Goal: Complete application form

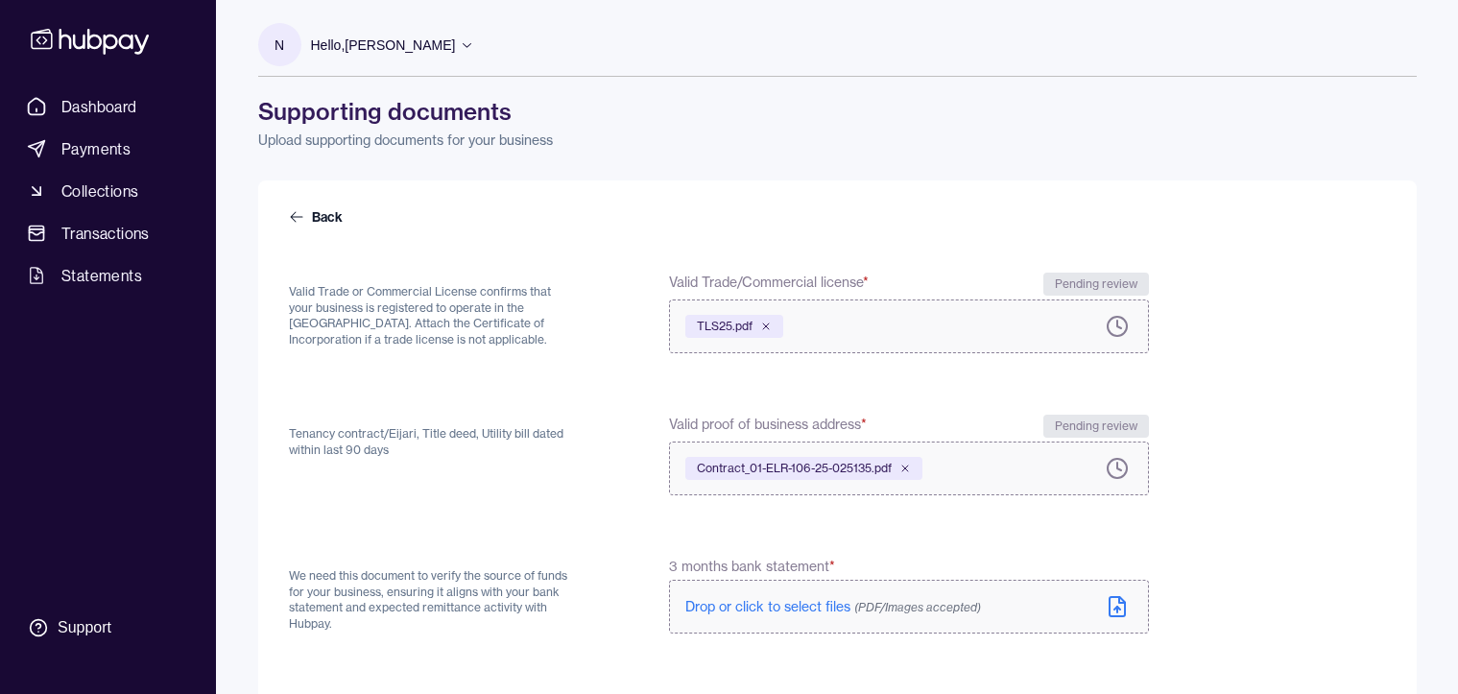
scroll to position [192, 0]
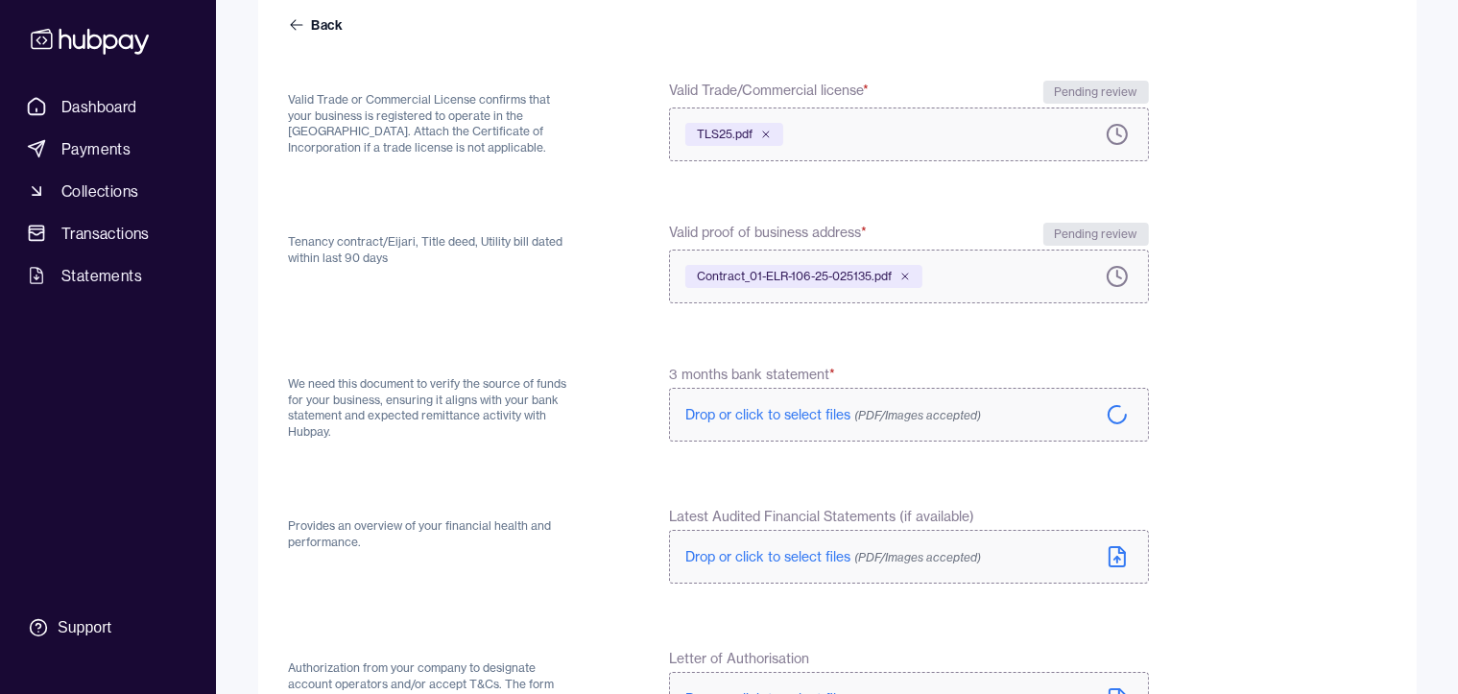
click at [757, 409] on span "Drop or click to select files (PDF/Images accepted)" at bounding box center [833, 414] width 296 height 17
click at [1112, 421] on icon at bounding box center [1117, 418] width 23 height 23
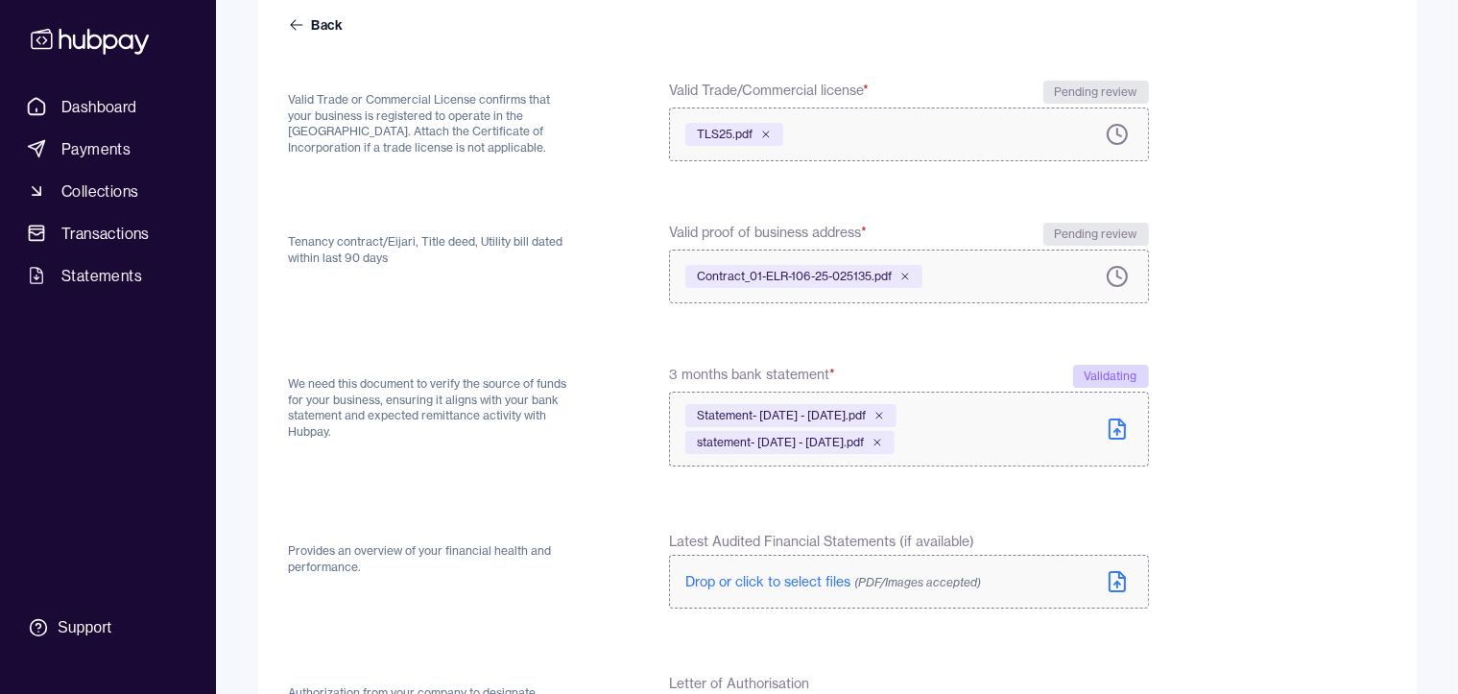
click at [1116, 434] on icon at bounding box center [1117, 429] width 23 height 23
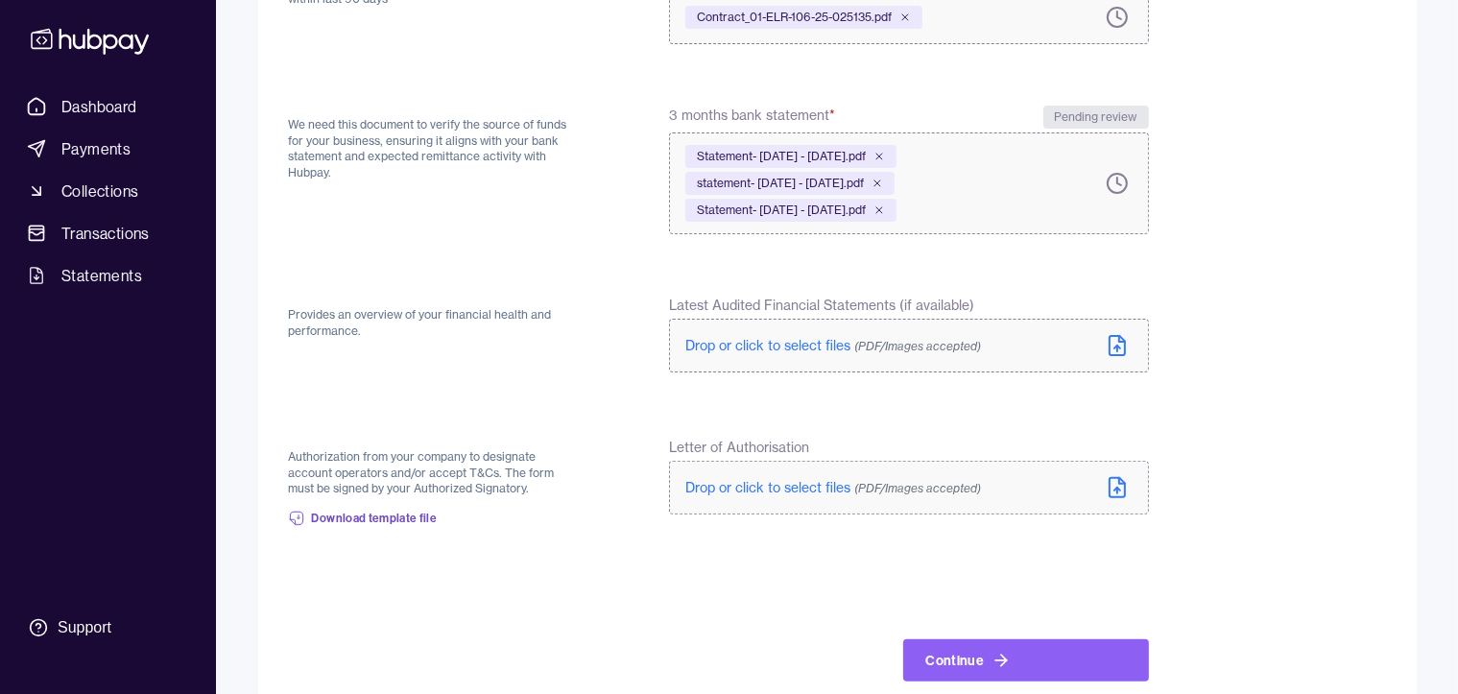
scroll to position [488, 0]
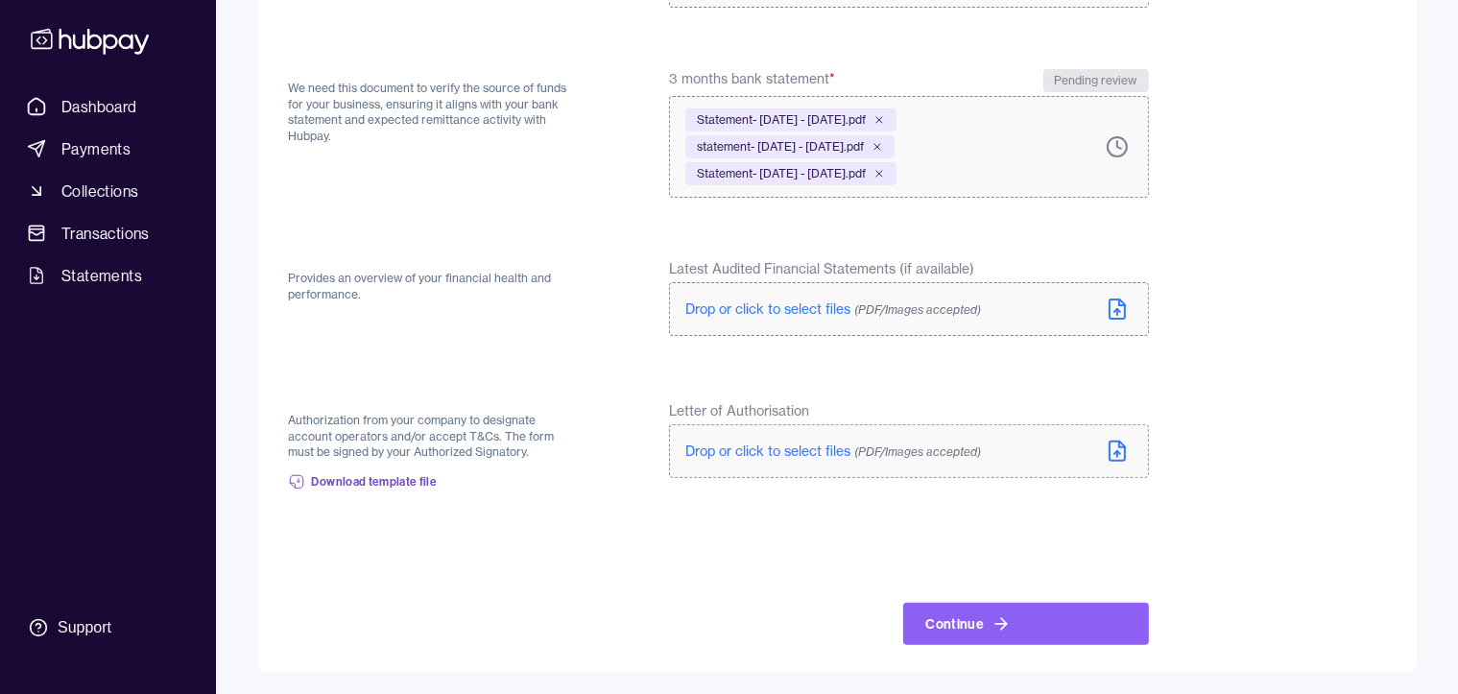
click at [1118, 459] on icon at bounding box center [1117, 451] width 15 height 19
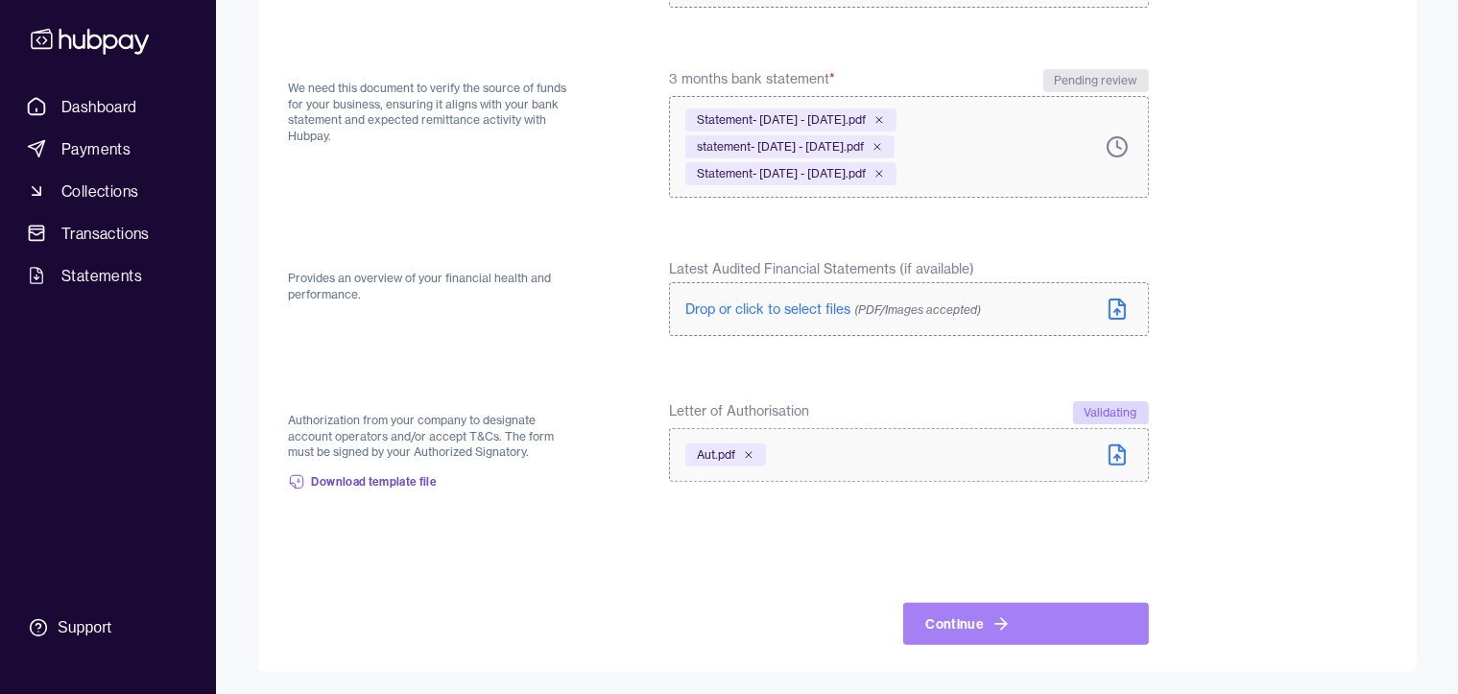
click at [977, 619] on button "Continue" at bounding box center [1026, 624] width 246 height 42
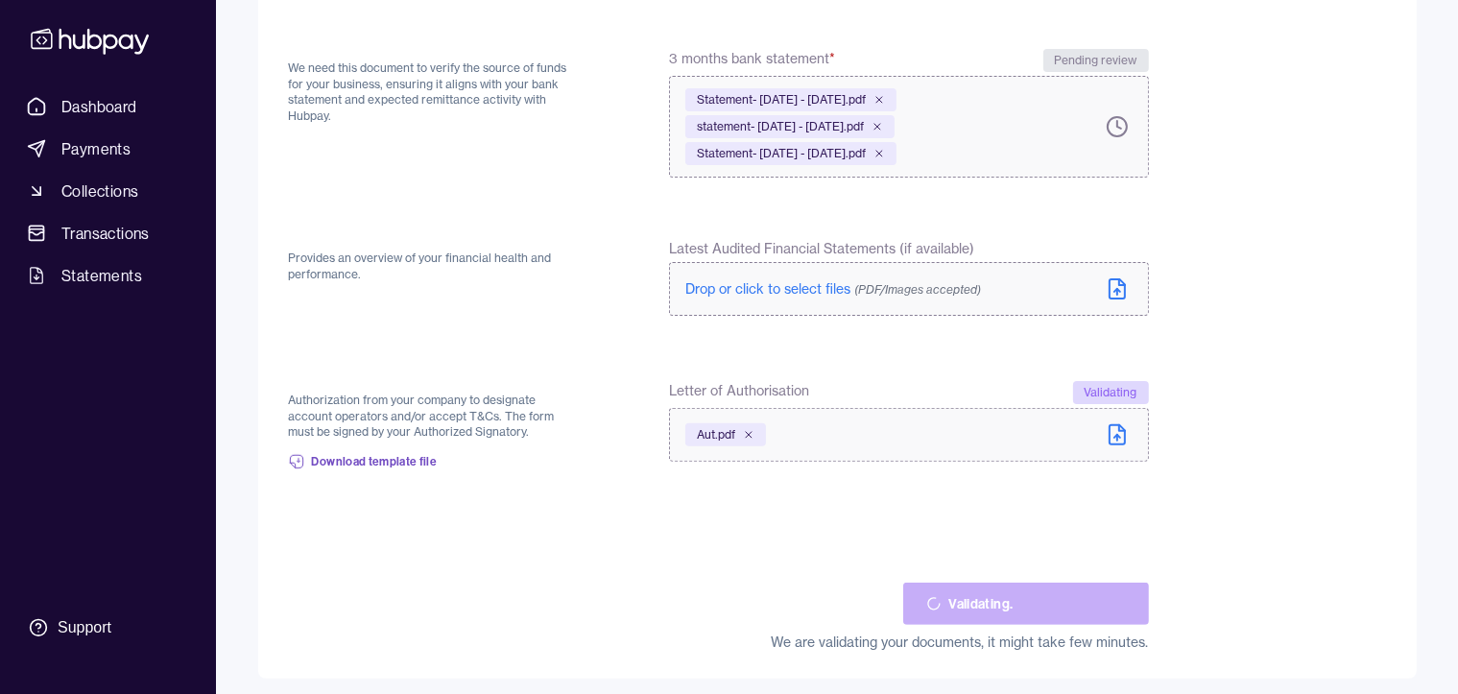
scroll to position [515, 0]
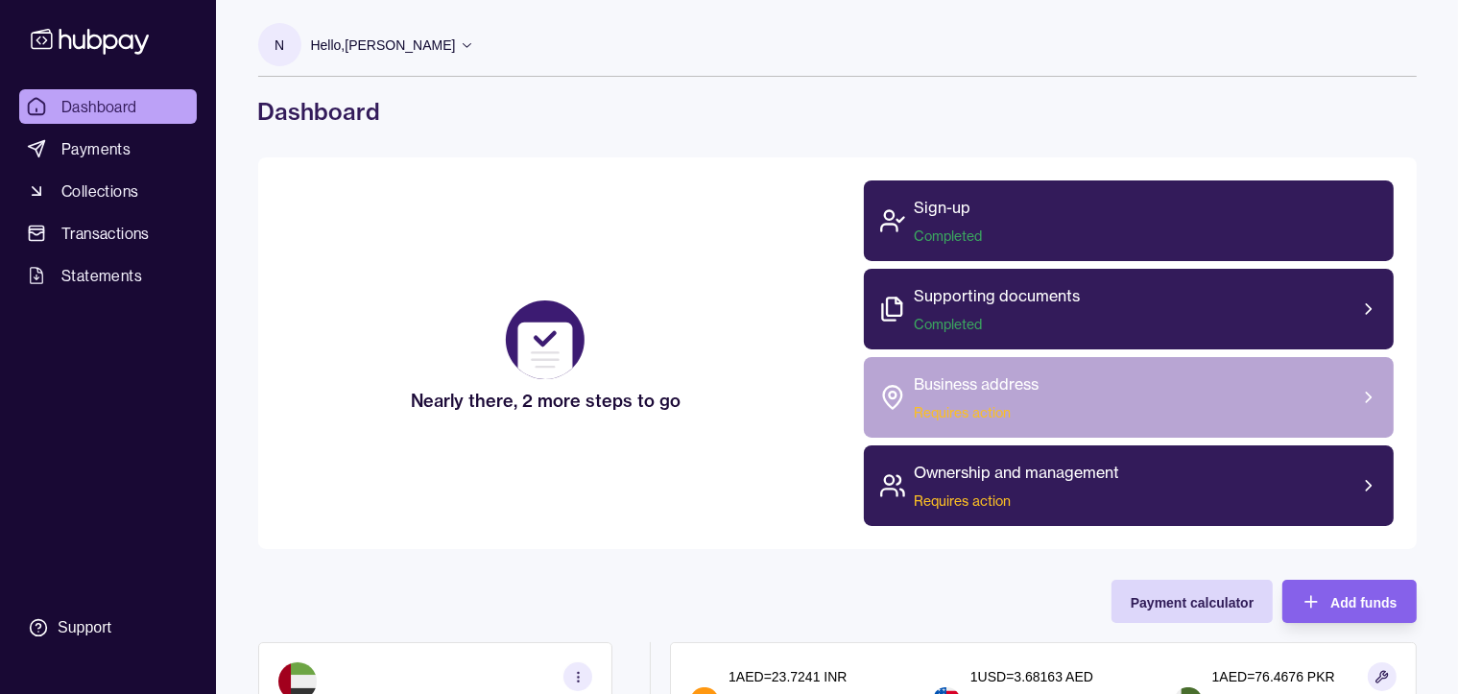
click at [971, 397] on div "Business address Requires action" at bounding box center [976, 398] width 125 height 50
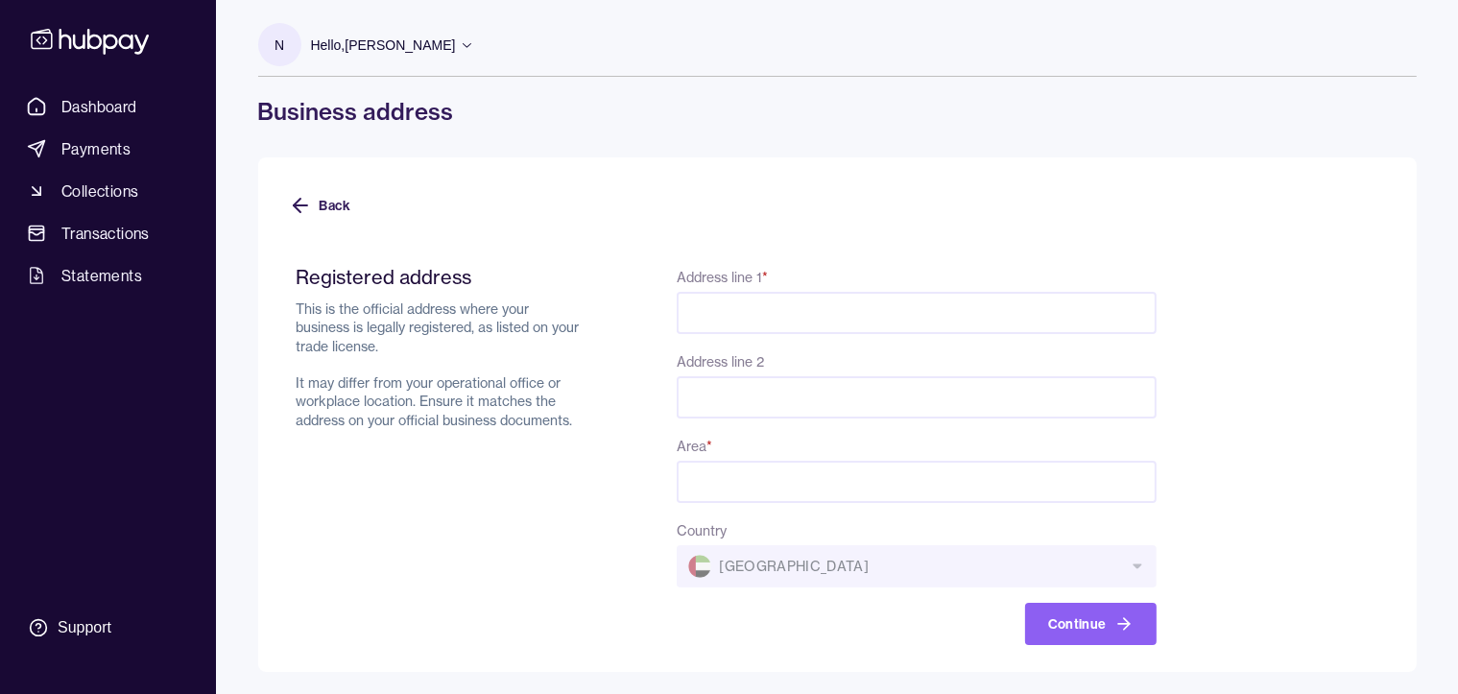
click at [822, 322] on input "Address line 1 *" at bounding box center [916, 313] width 479 height 42
type input "**********"
click at [745, 478] on input "Area *" at bounding box center [916, 482] width 479 height 42
type input "*********"
click at [1098, 632] on button "Continue" at bounding box center [1091, 624] width 132 height 42
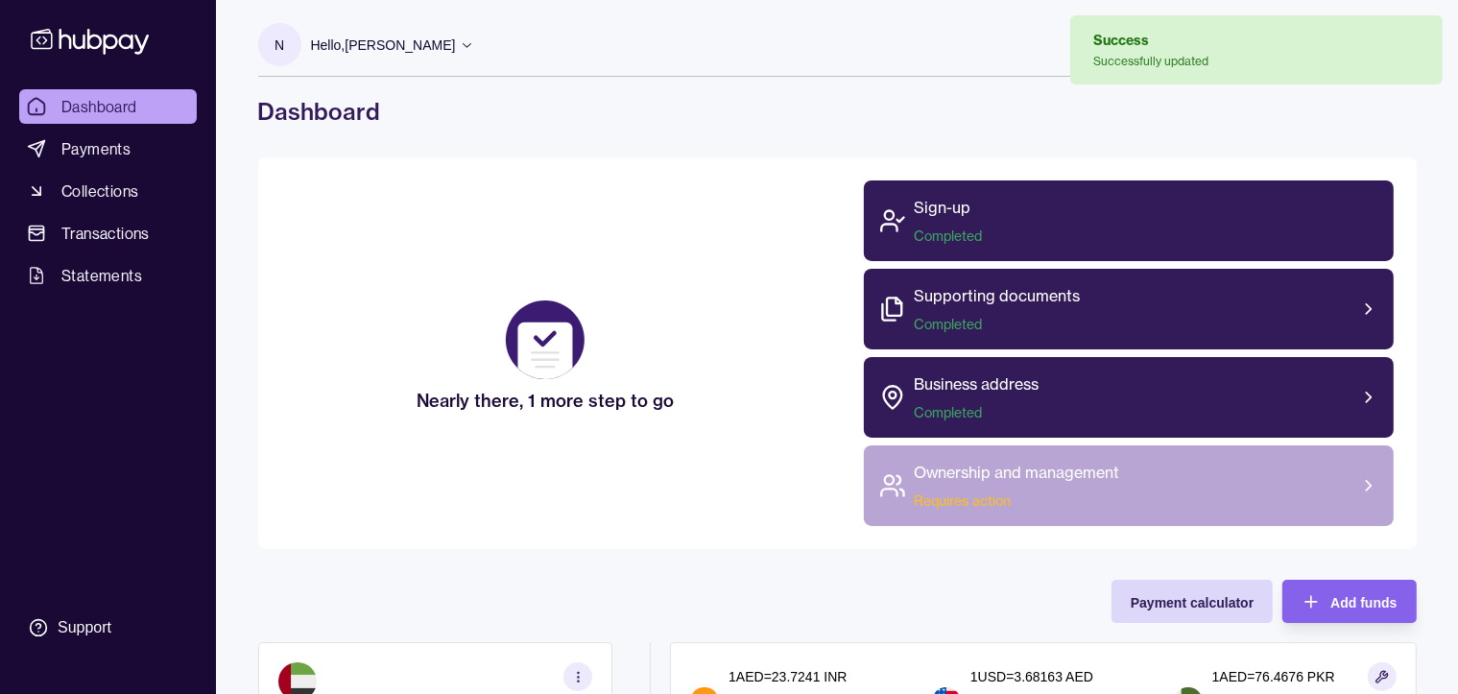
click at [956, 505] on span "Requires action" at bounding box center [1016, 501] width 205 height 19
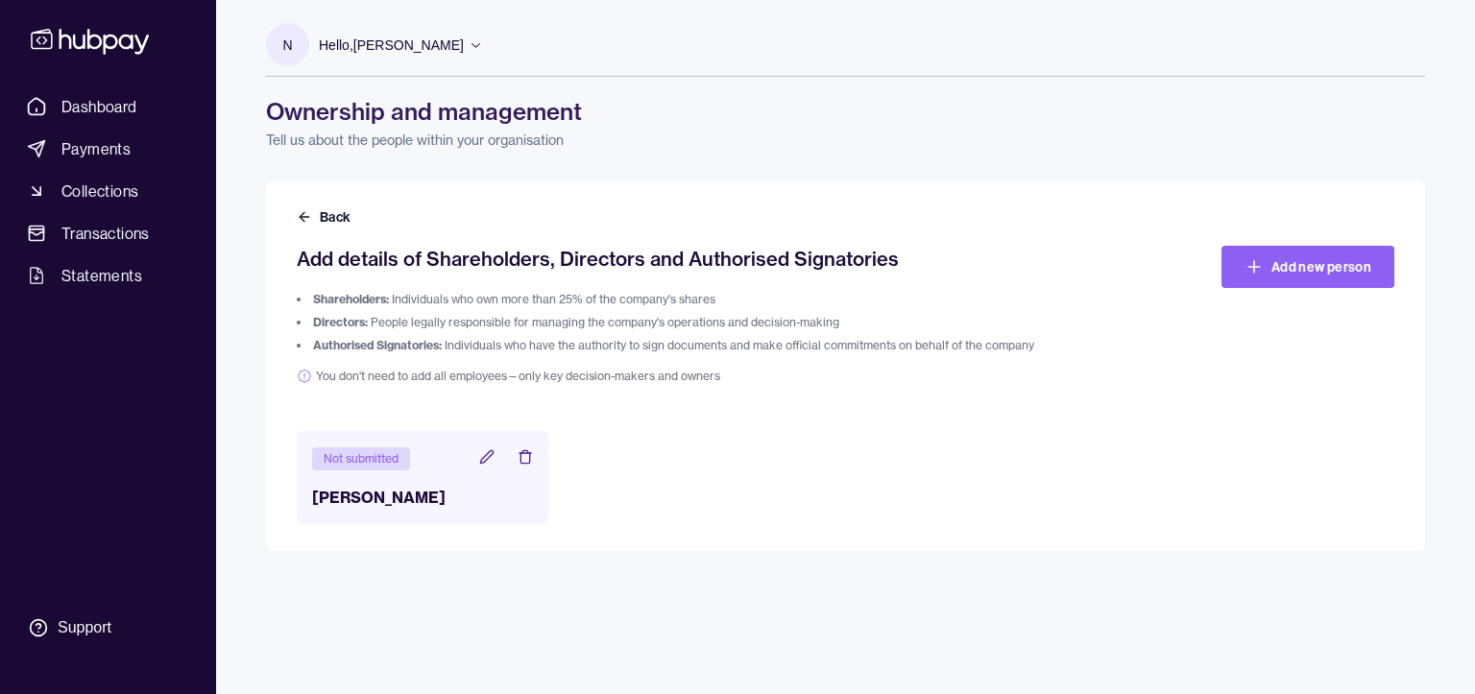
click at [373, 375] on span "You don't need to add all employees—only key decision-makers and owners" at bounding box center [708, 376] width 823 height 15
drag, startPoint x: 450, startPoint y: 377, endPoint x: 644, endPoint y: 380, distance: 194.0
click at [596, 377] on span "You don't need to add all employees—only key decision-makers and owners" at bounding box center [708, 376] width 823 height 15
click at [751, 418] on div "Add details of Shareholders, Directors and Authorised Signatories Shareholders:…" at bounding box center [845, 385] width 1097 height 278
click at [356, 462] on div "Not submitted" at bounding box center [361, 458] width 98 height 23
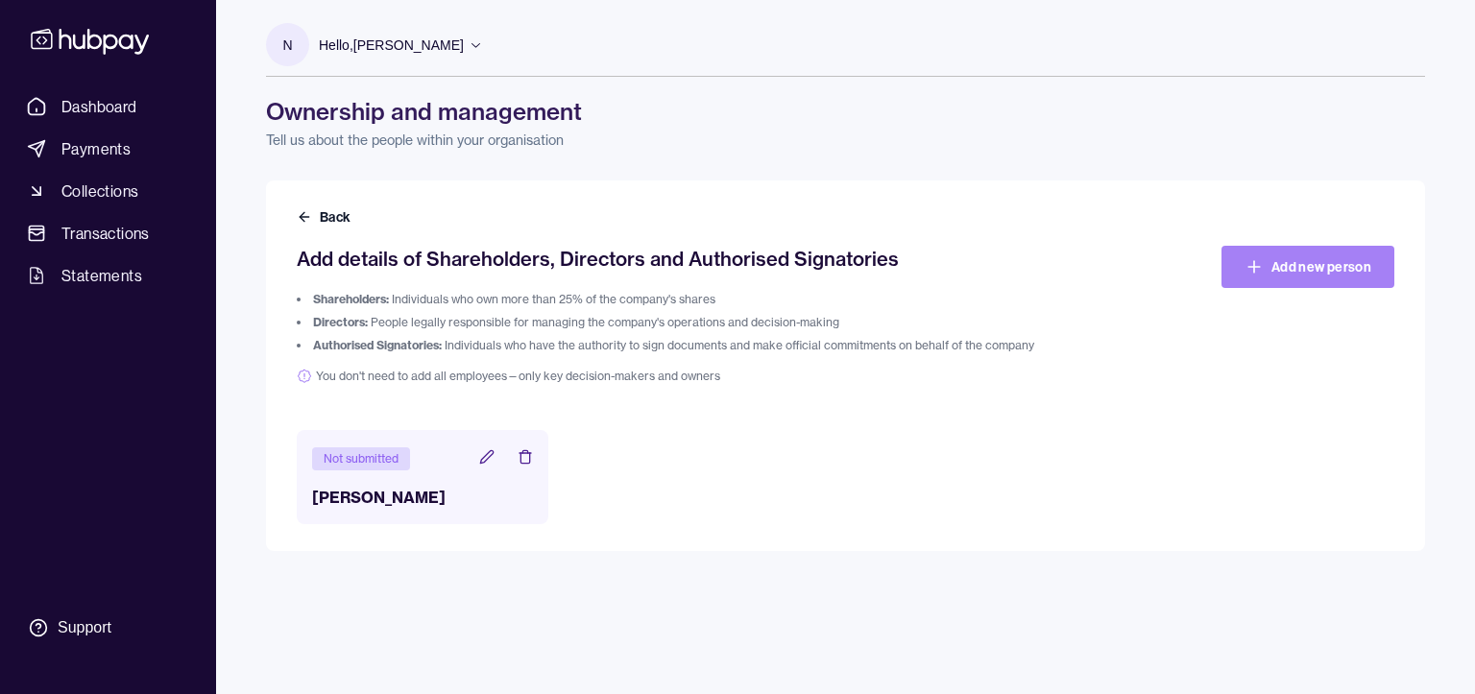
click at [1244, 270] on link "Add new person" at bounding box center [1307, 267] width 173 height 42
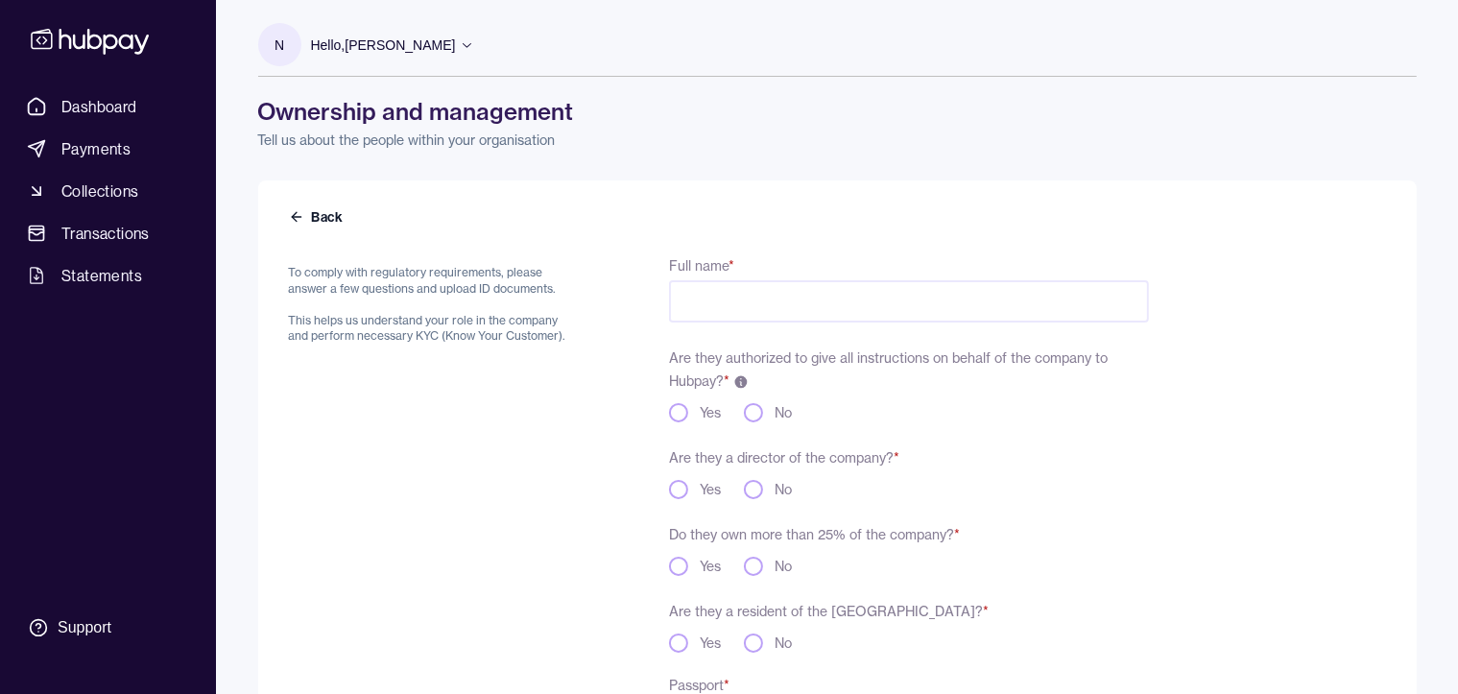
click at [733, 290] on input "Full name *" at bounding box center [908, 301] width 479 height 42
type input "*"
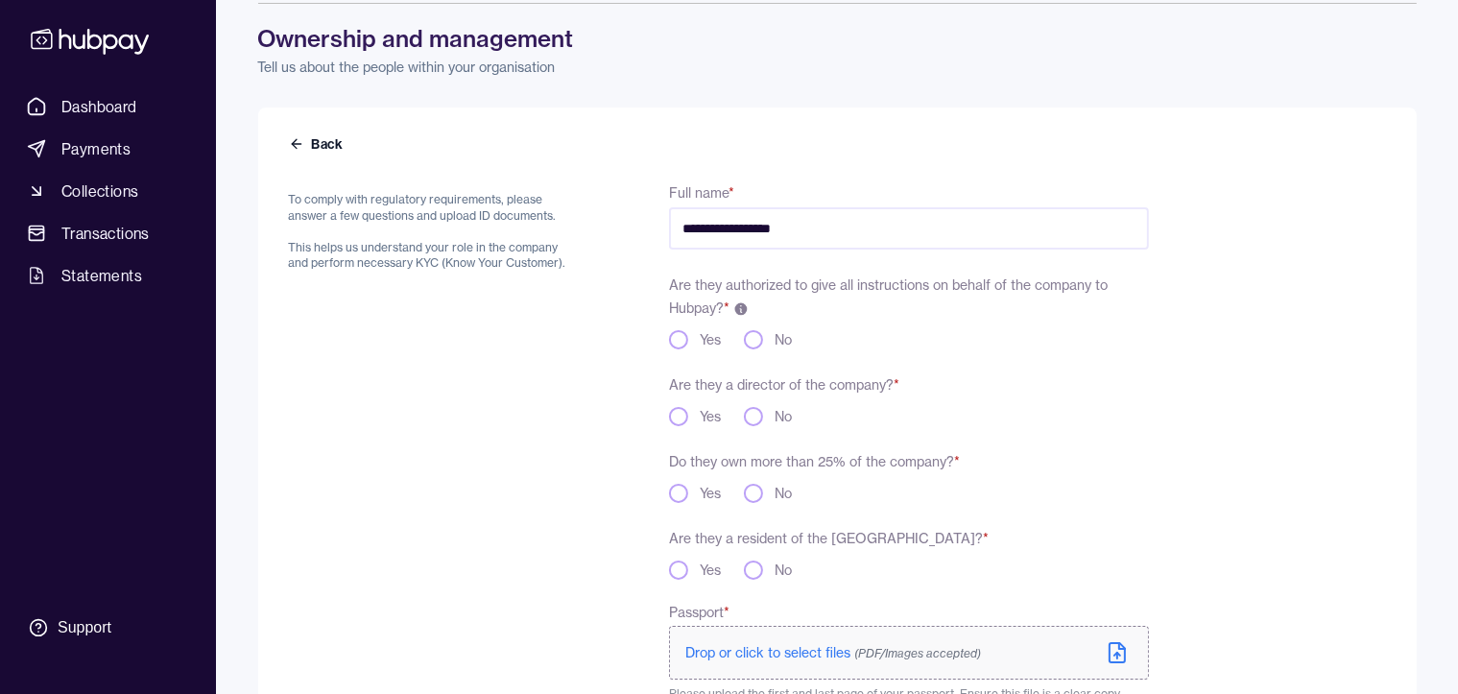
scroll to position [192, 0]
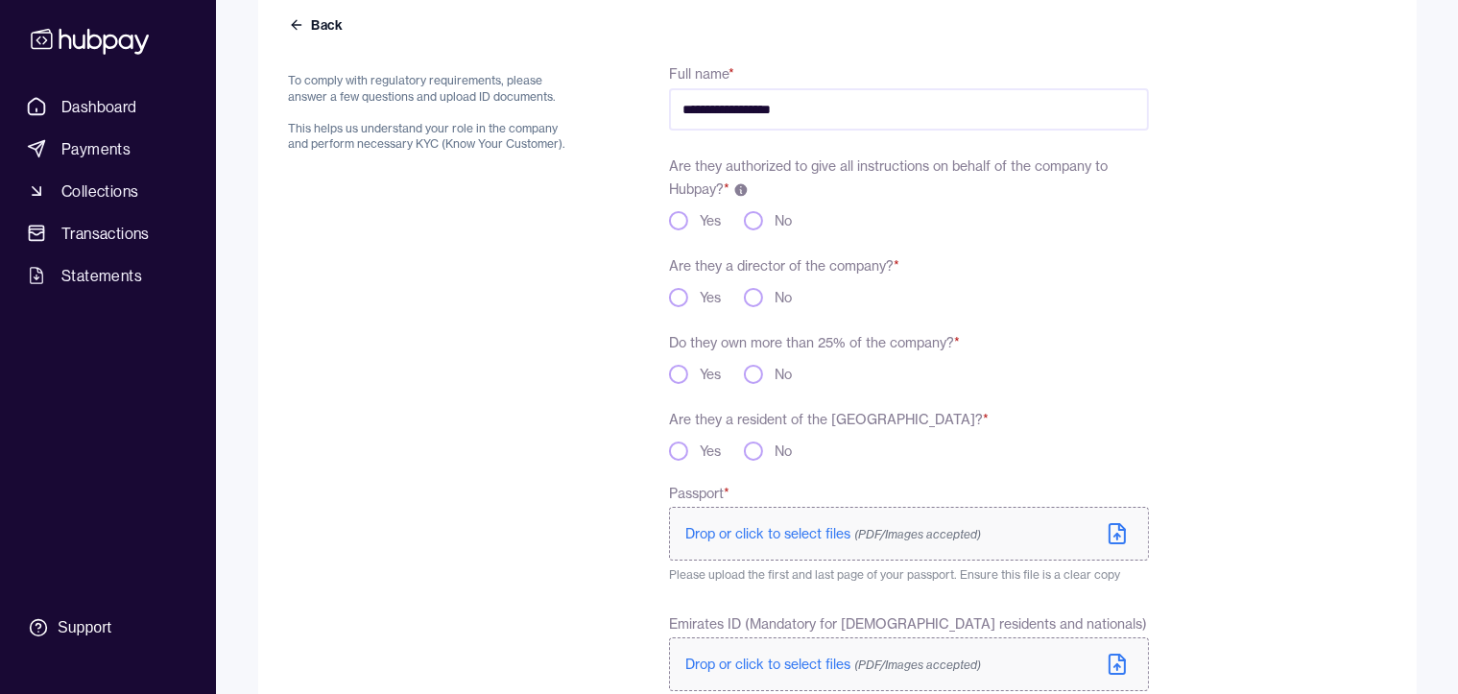
type input "**********"
click at [683, 222] on button "Yes" at bounding box center [678, 220] width 19 height 19
click at [682, 297] on button "Yes" at bounding box center [678, 297] width 19 height 19
click at [753, 370] on button "No" at bounding box center [753, 374] width 19 height 19
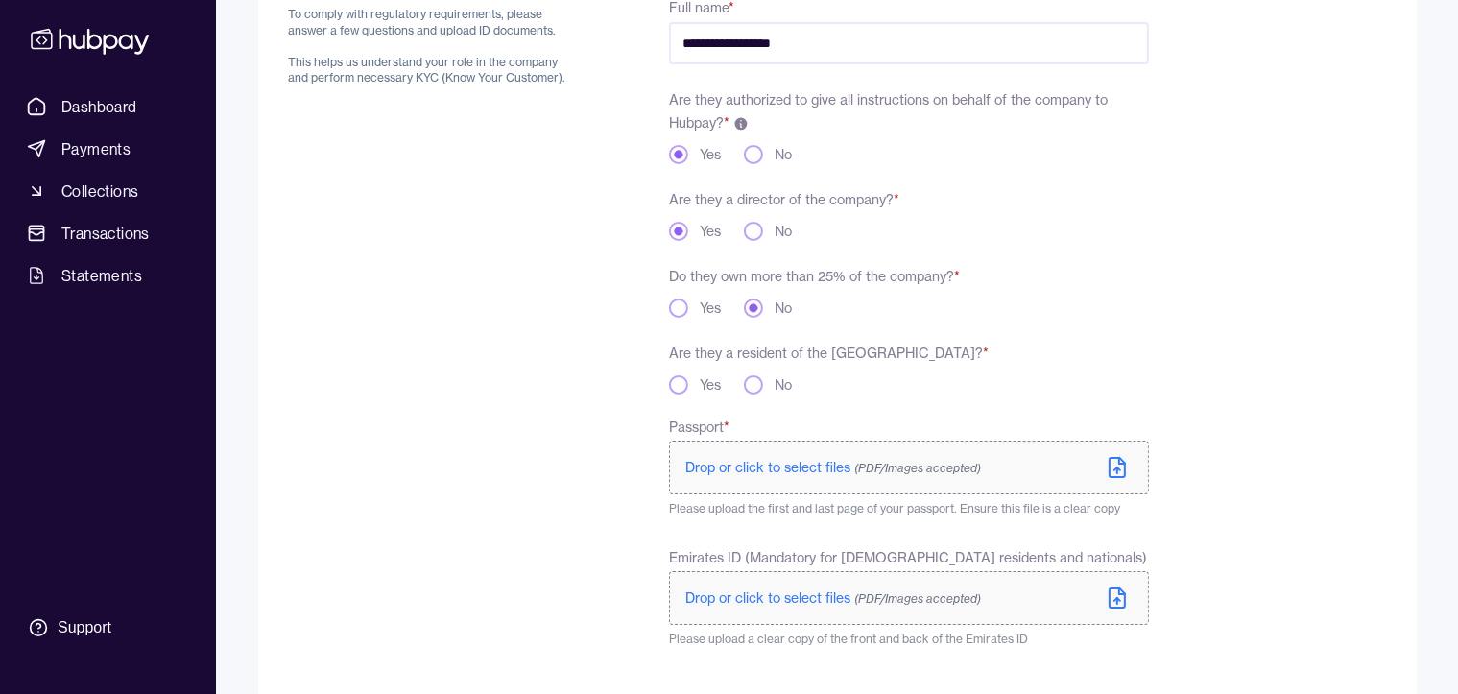
scroll to position [373, 0]
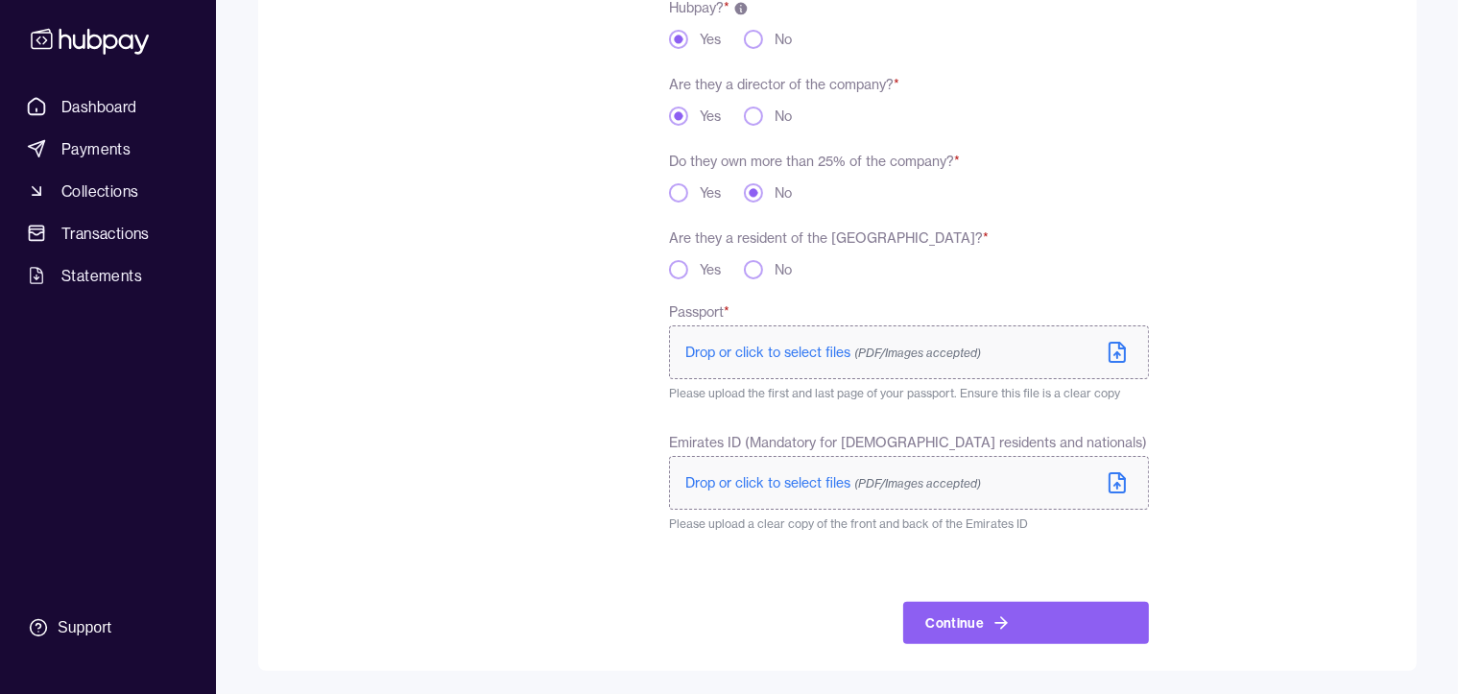
click at [674, 270] on button "Yes" at bounding box center [678, 269] width 19 height 19
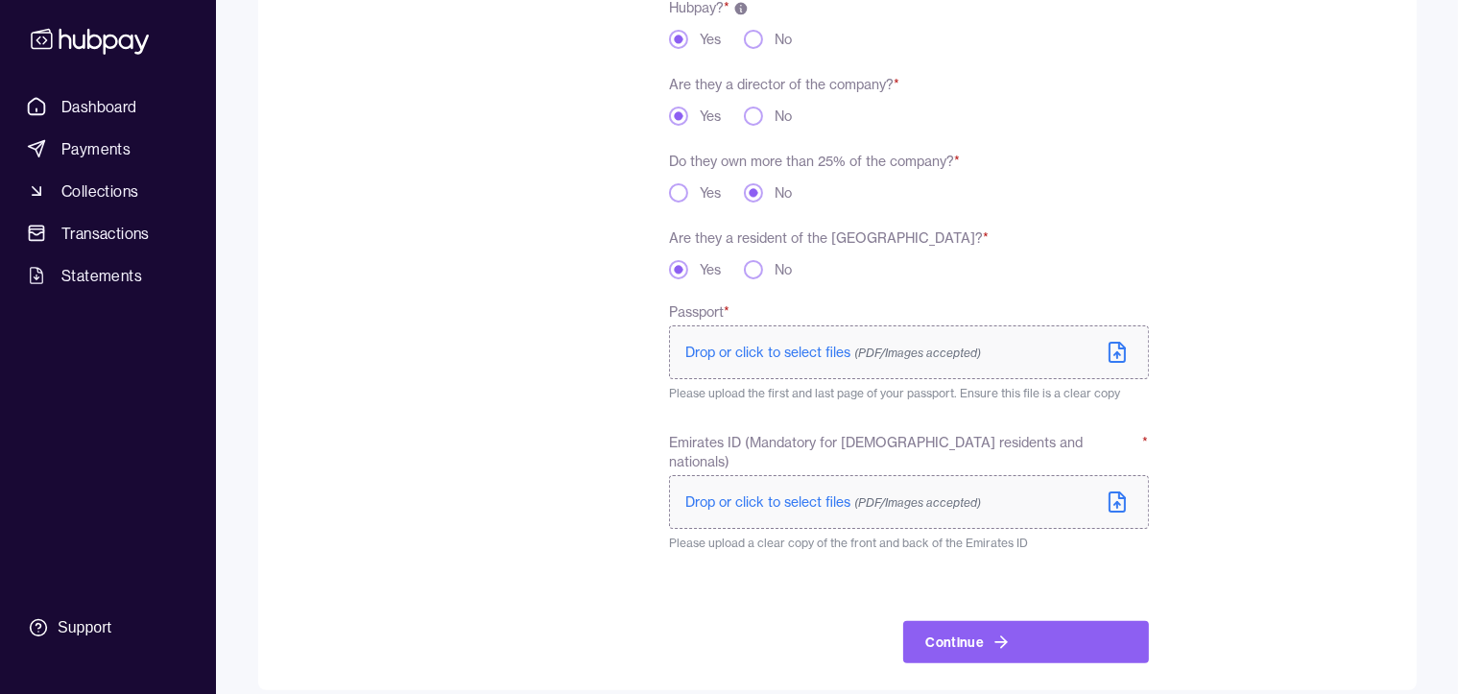
click at [1118, 359] on icon at bounding box center [1117, 352] width 23 height 23
click at [1114, 491] on icon at bounding box center [1117, 502] width 23 height 23
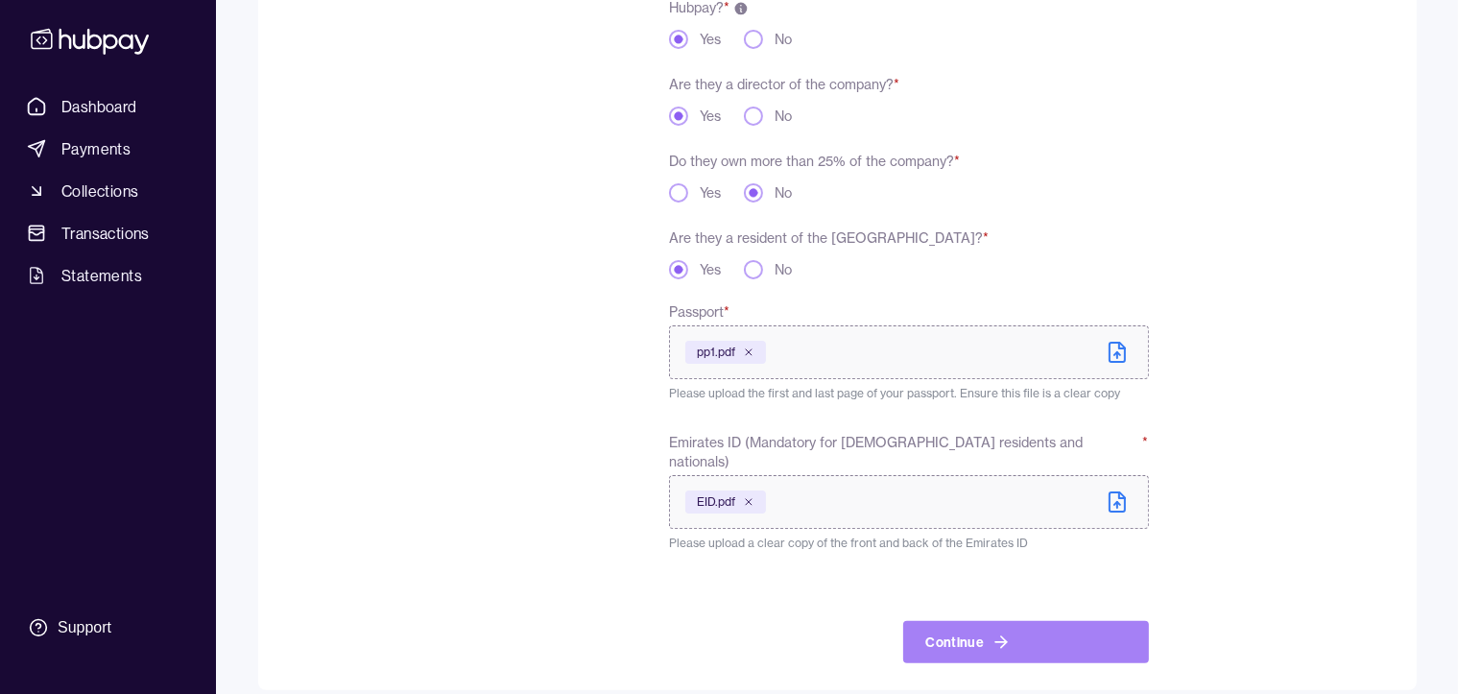
click at [953, 627] on button "Continue" at bounding box center [1026, 642] width 246 height 42
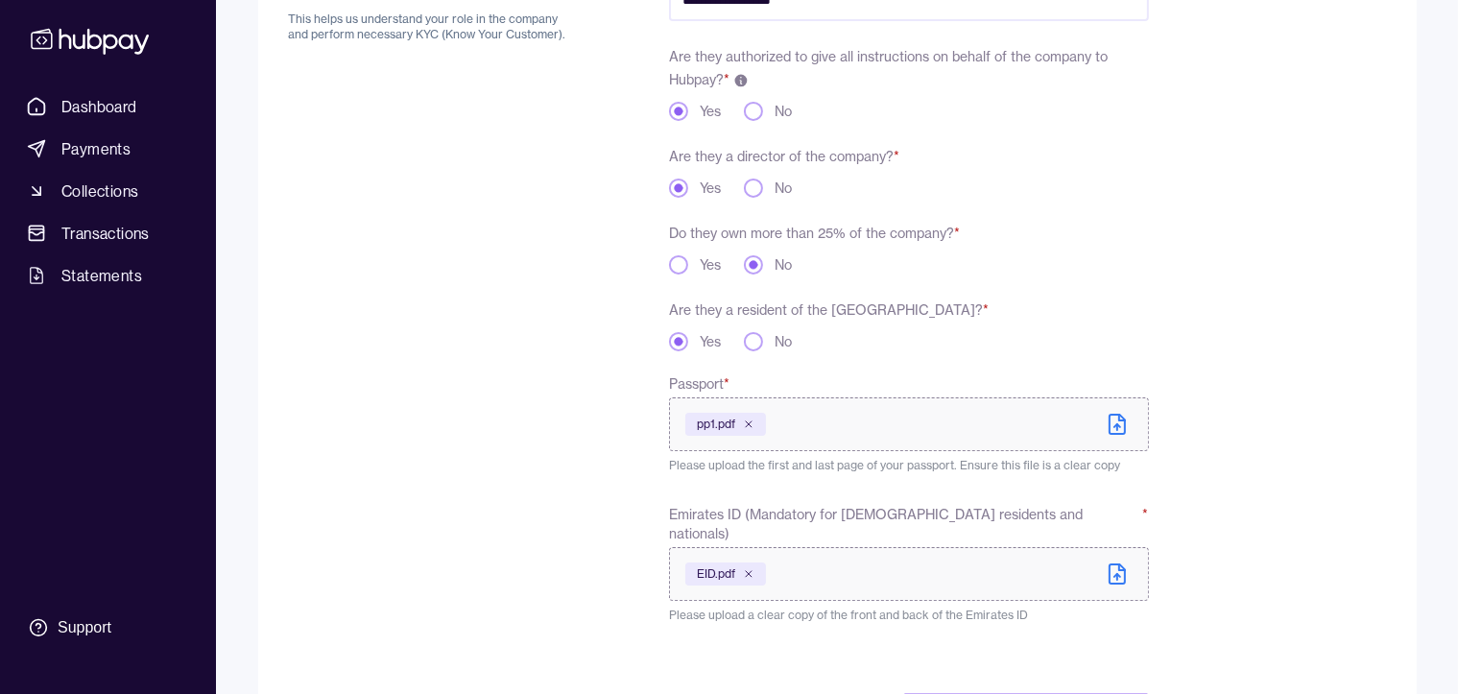
scroll to position [416, 0]
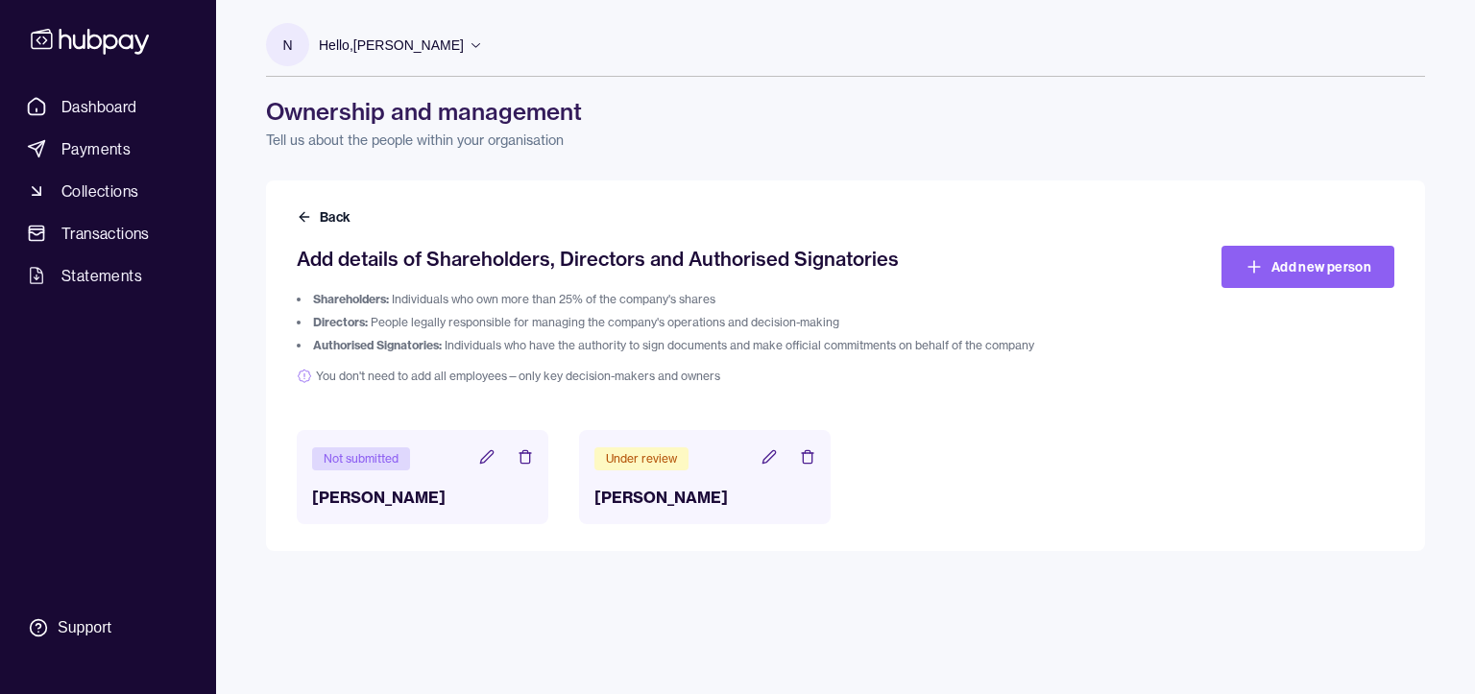
click at [365, 462] on div "Not submitted" at bounding box center [361, 458] width 98 height 23
click at [483, 464] on icon at bounding box center [486, 456] width 15 height 15
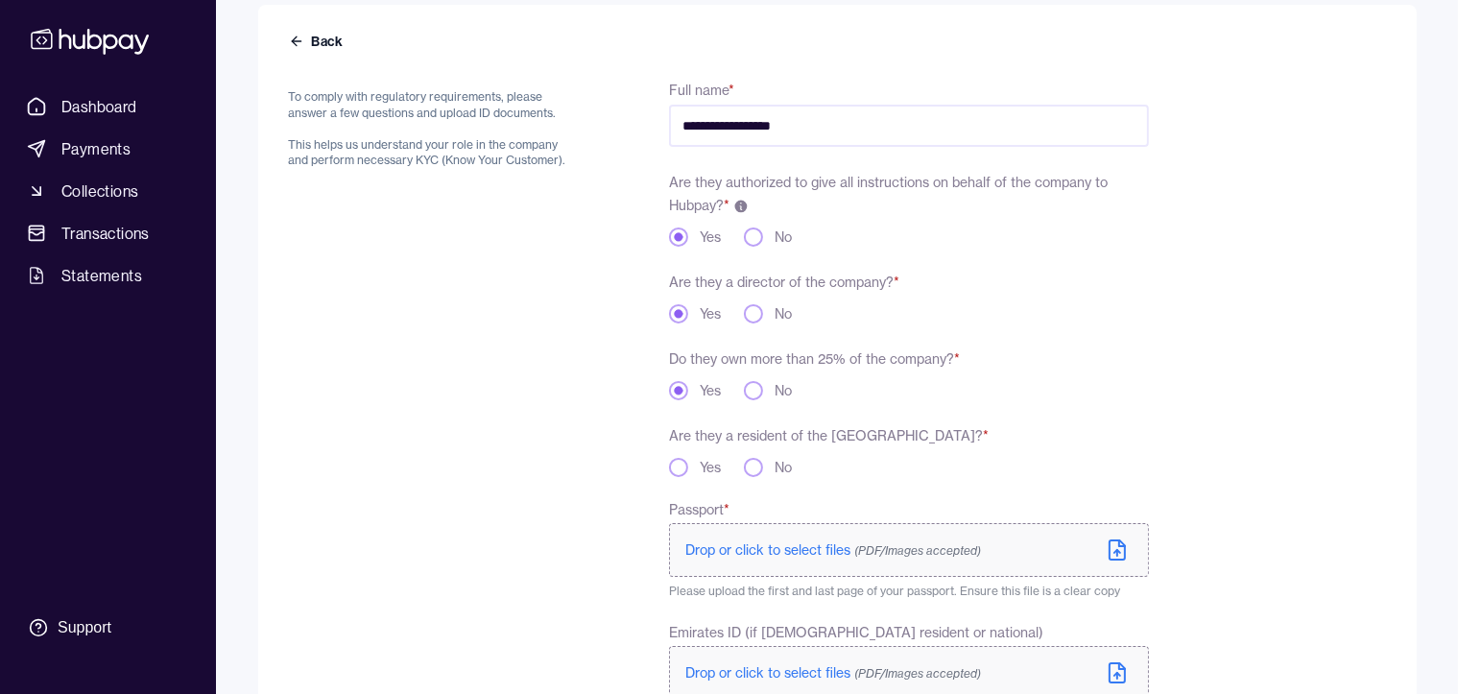
scroll to position [366, 0]
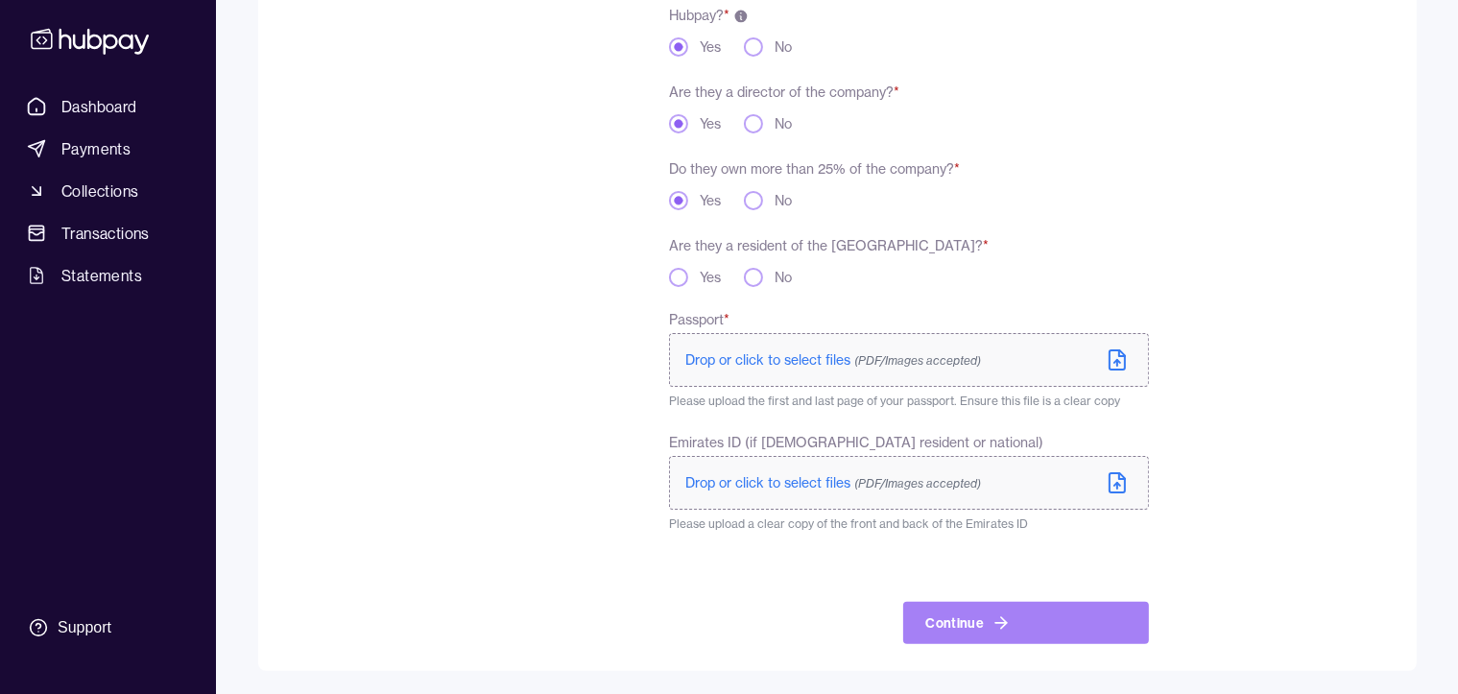
click at [998, 618] on icon "submit" at bounding box center [1001, 622] width 19 height 19
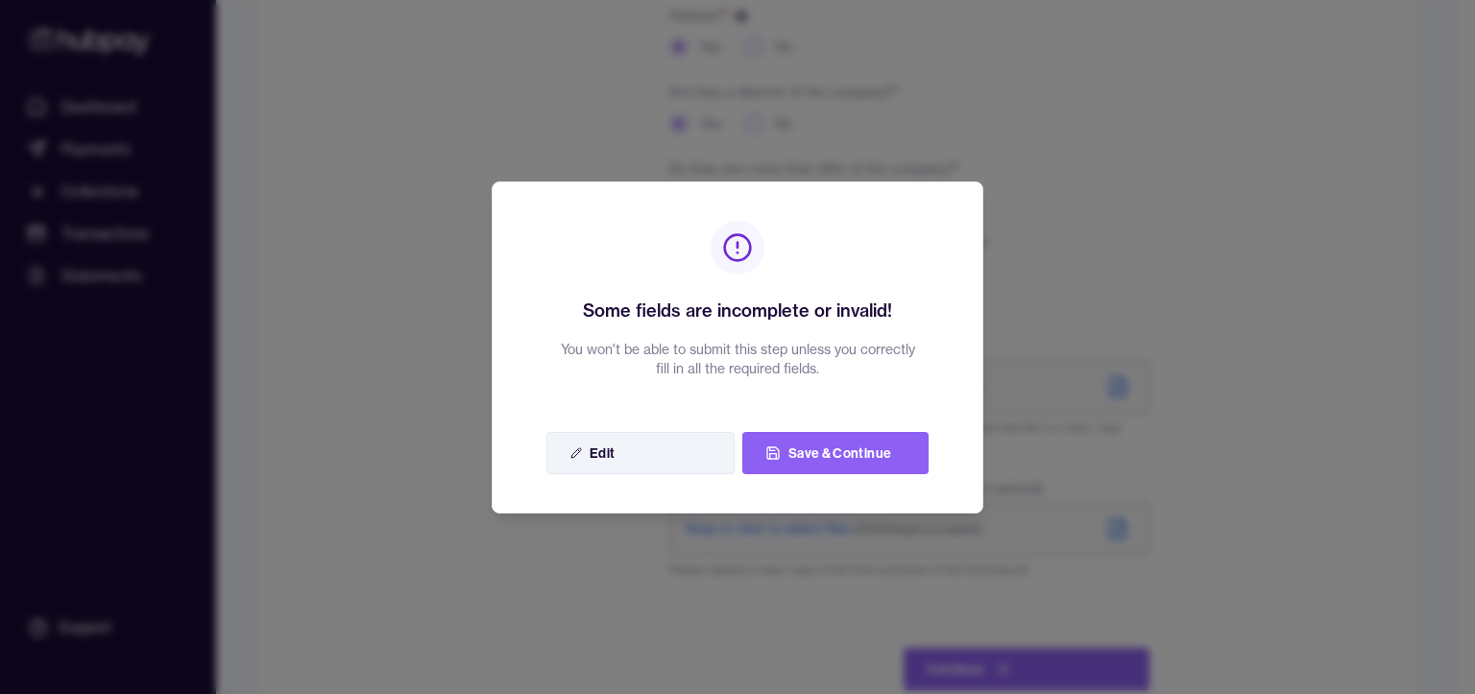
click at [598, 444] on button "Edit" at bounding box center [640, 453] width 188 height 42
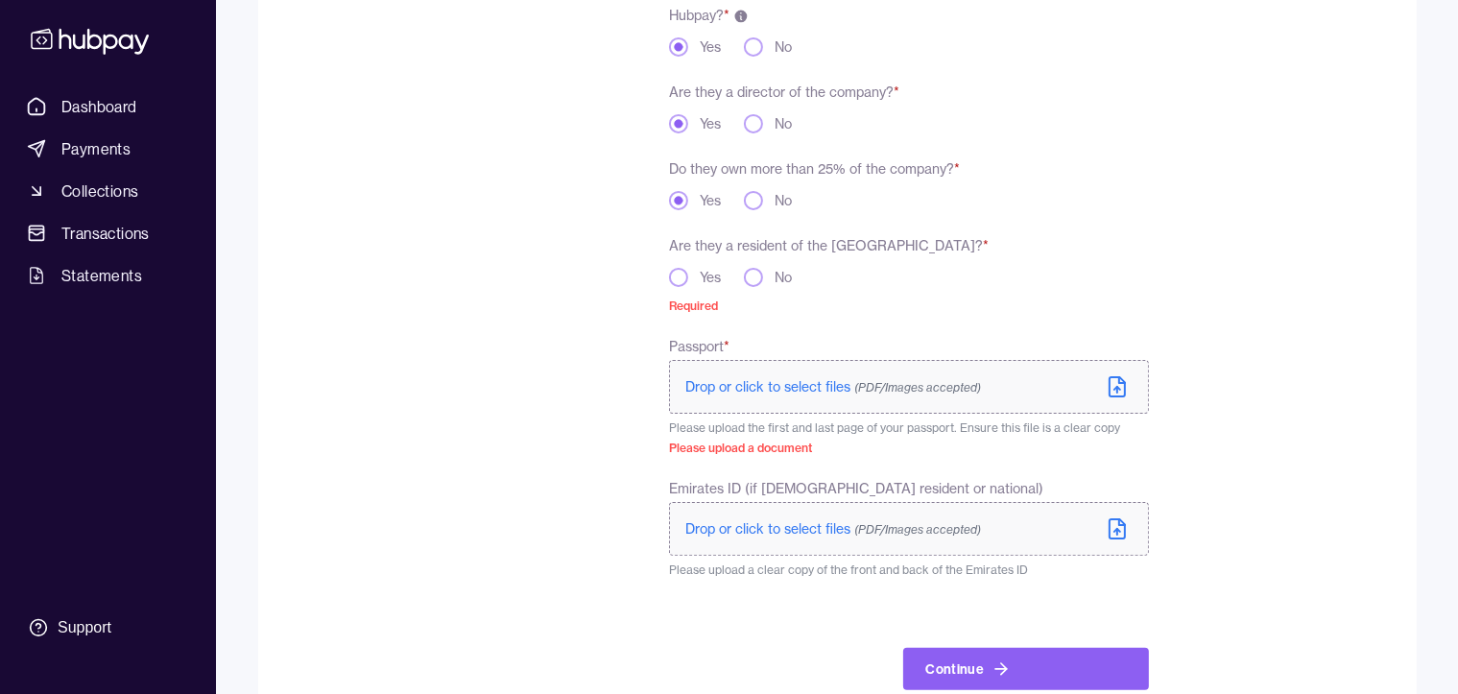
click at [679, 282] on button "Yes" at bounding box center [678, 277] width 19 height 19
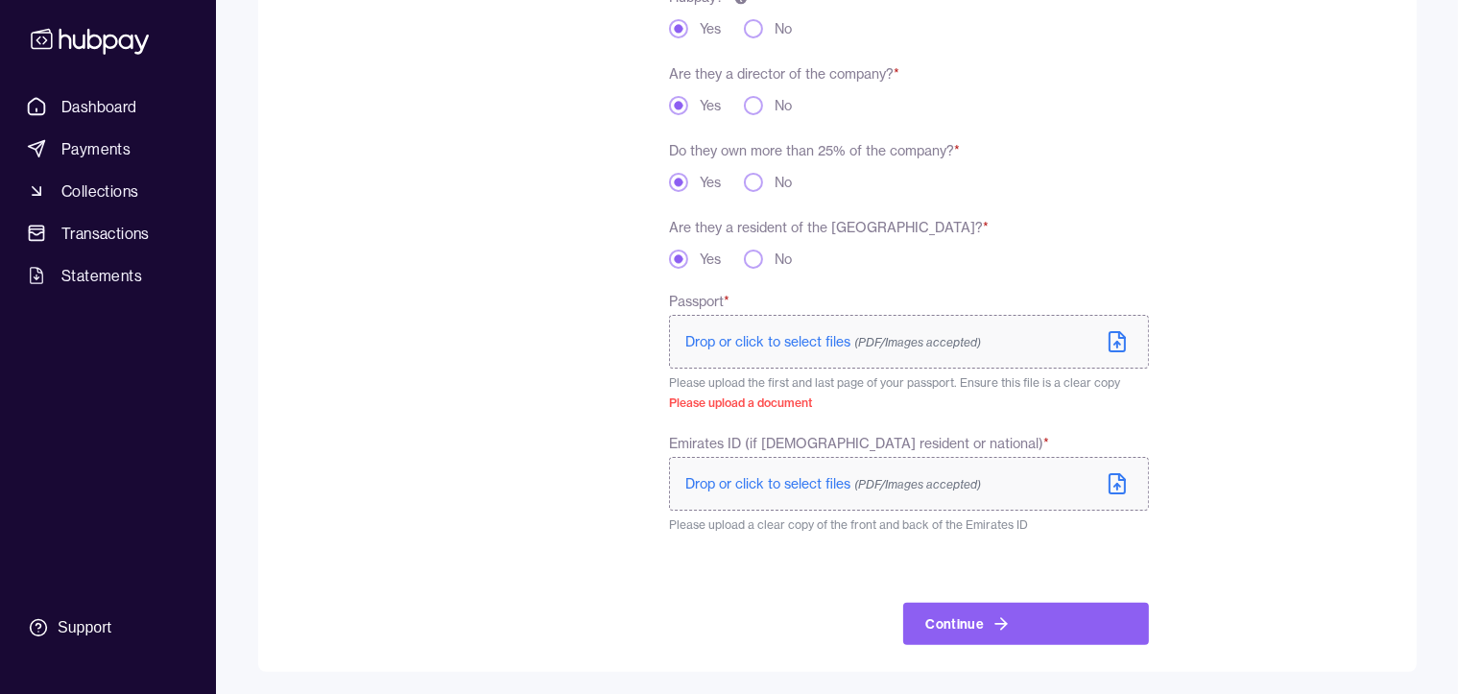
scroll to position [385, 0]
click at [1119, 346] on icon at bounding box center [1117, 340] width 23 height 23
click at [1110, 488] on icon at bounding box center [1117, 482] width 15 height 19
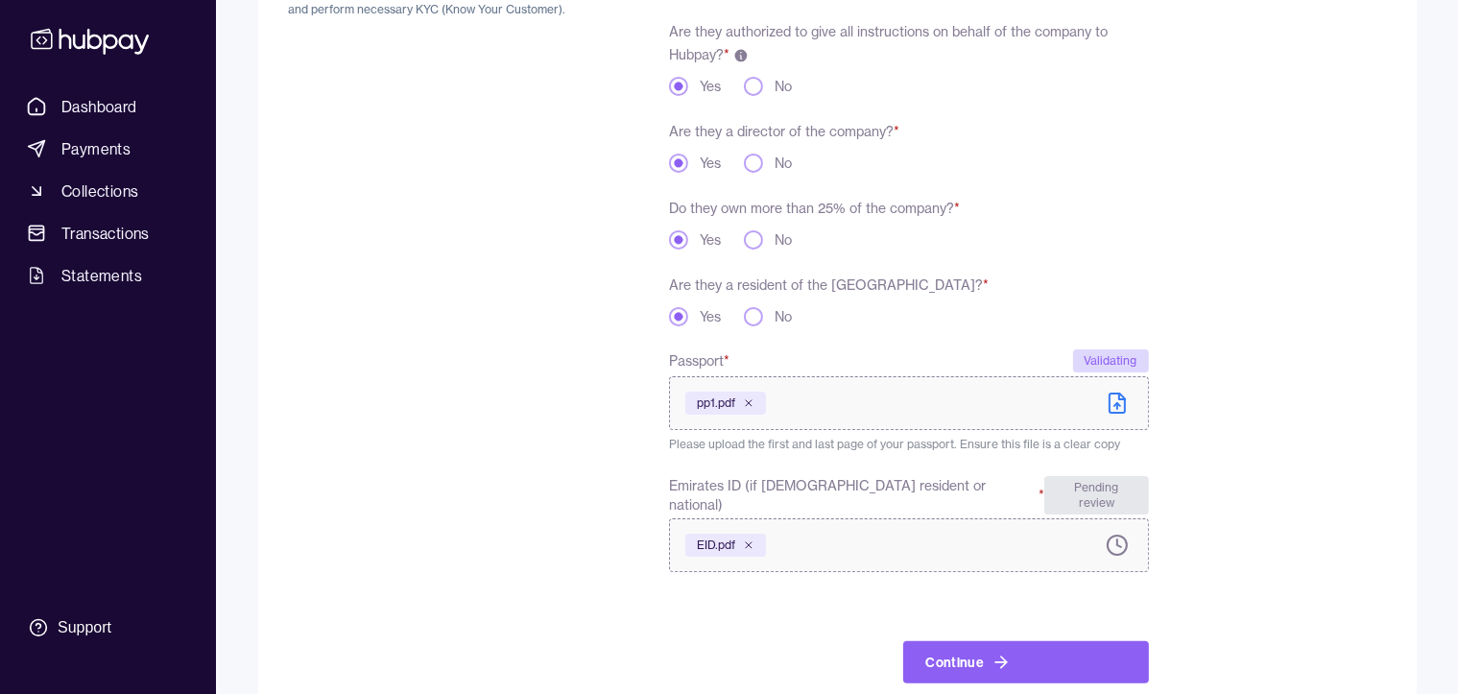
scroll to position [350, 0]
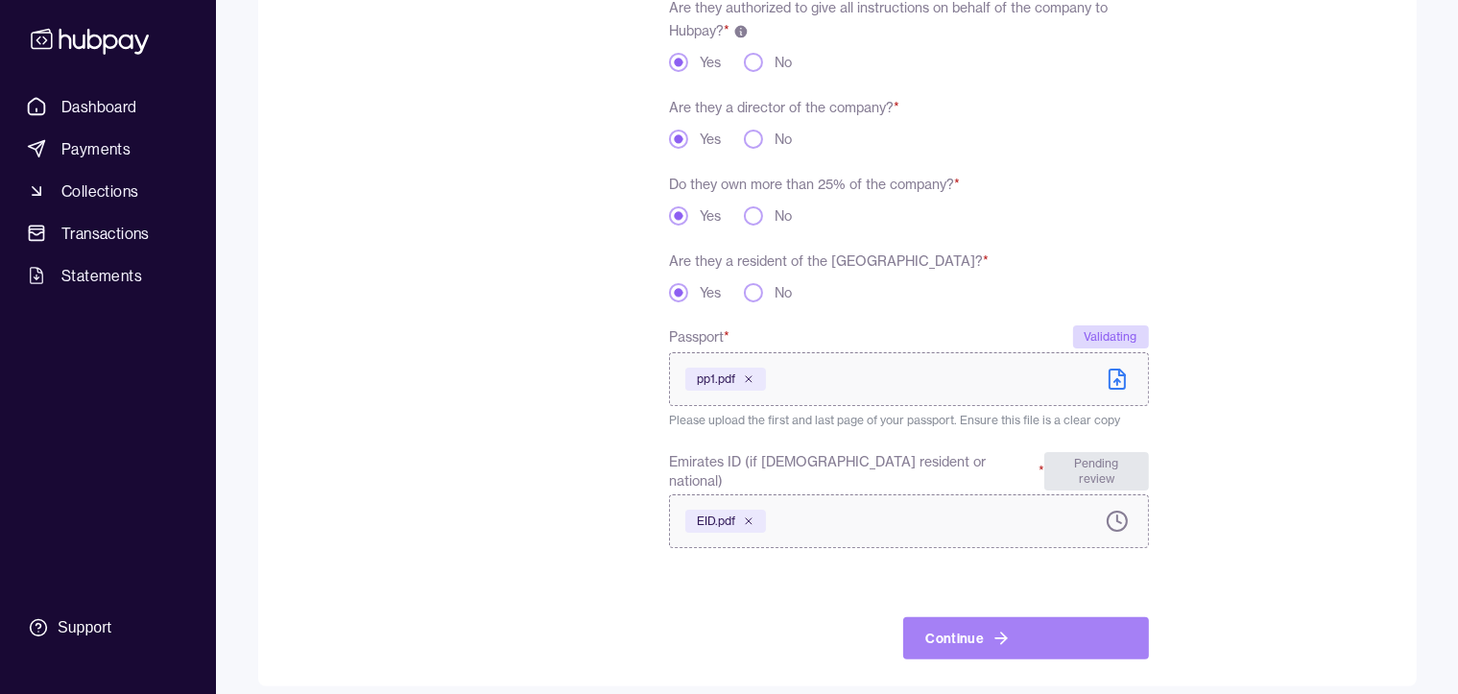
click at [986, 633] on button "Continue" at bounding box center [1026, 638] width 246 height 42
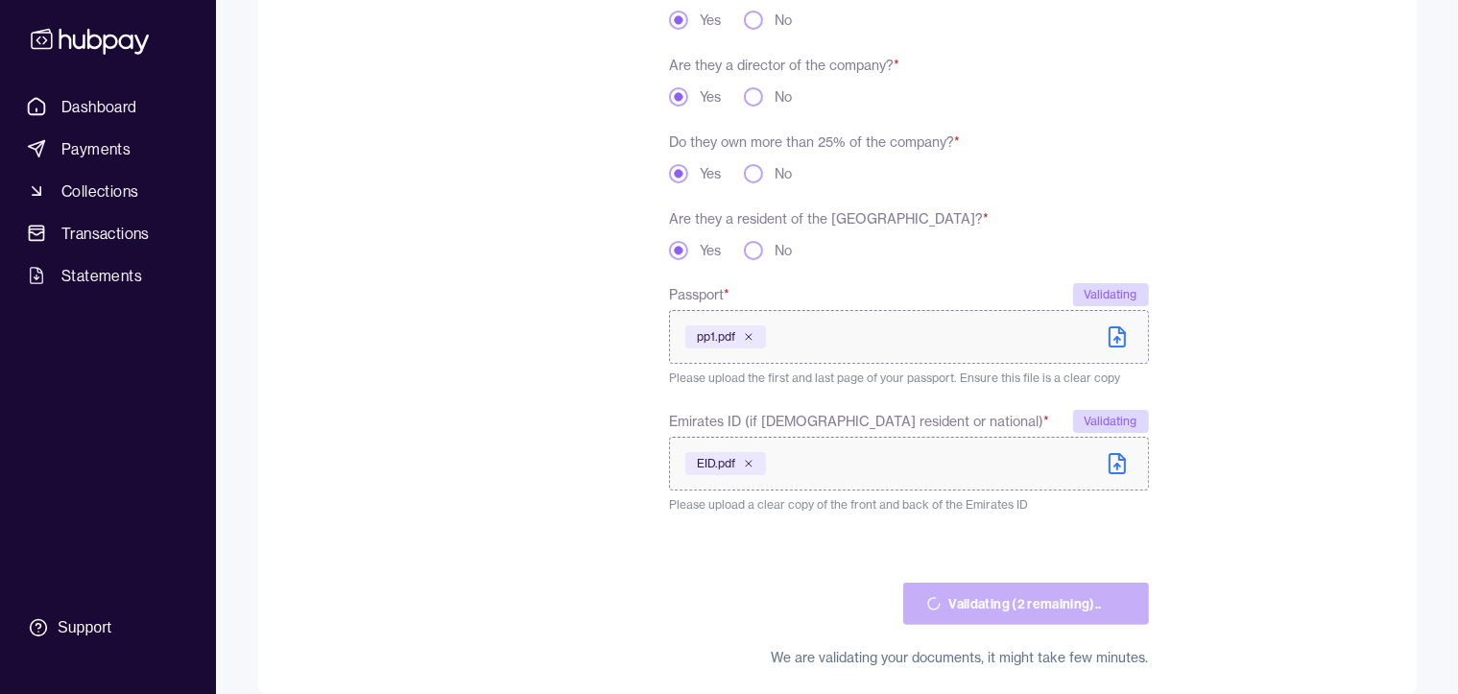
scroll to position [370, 0]
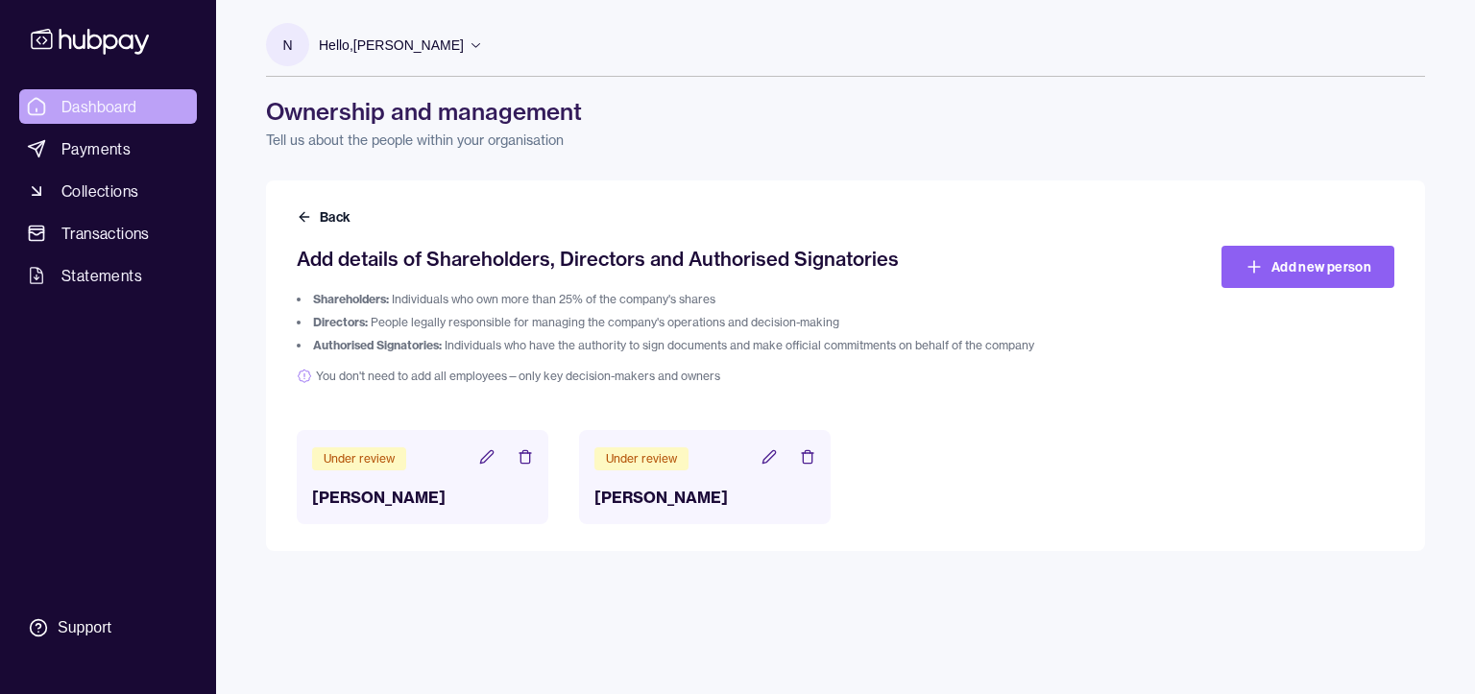
click at [97, 104] on span "Dashboard" at bounding box center [99, 106] width 76 height 23
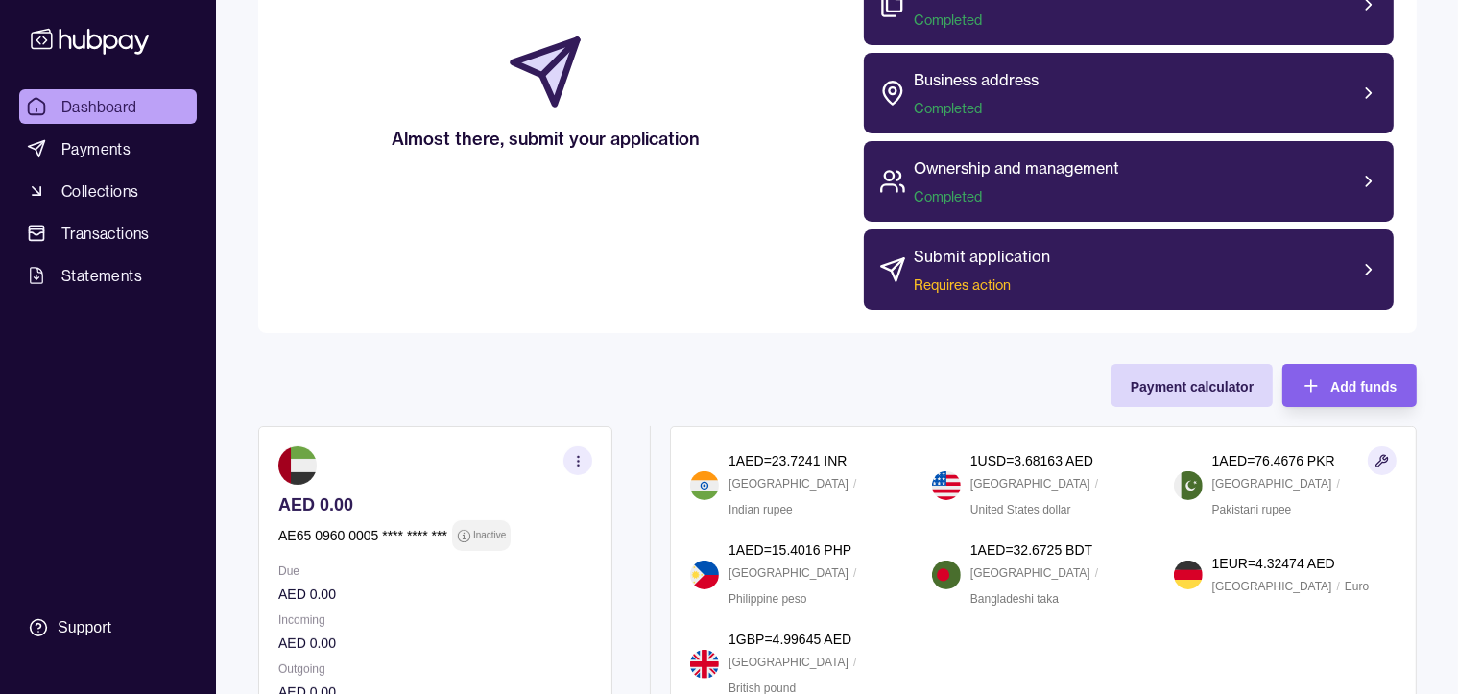
scroll to position [384, 0]
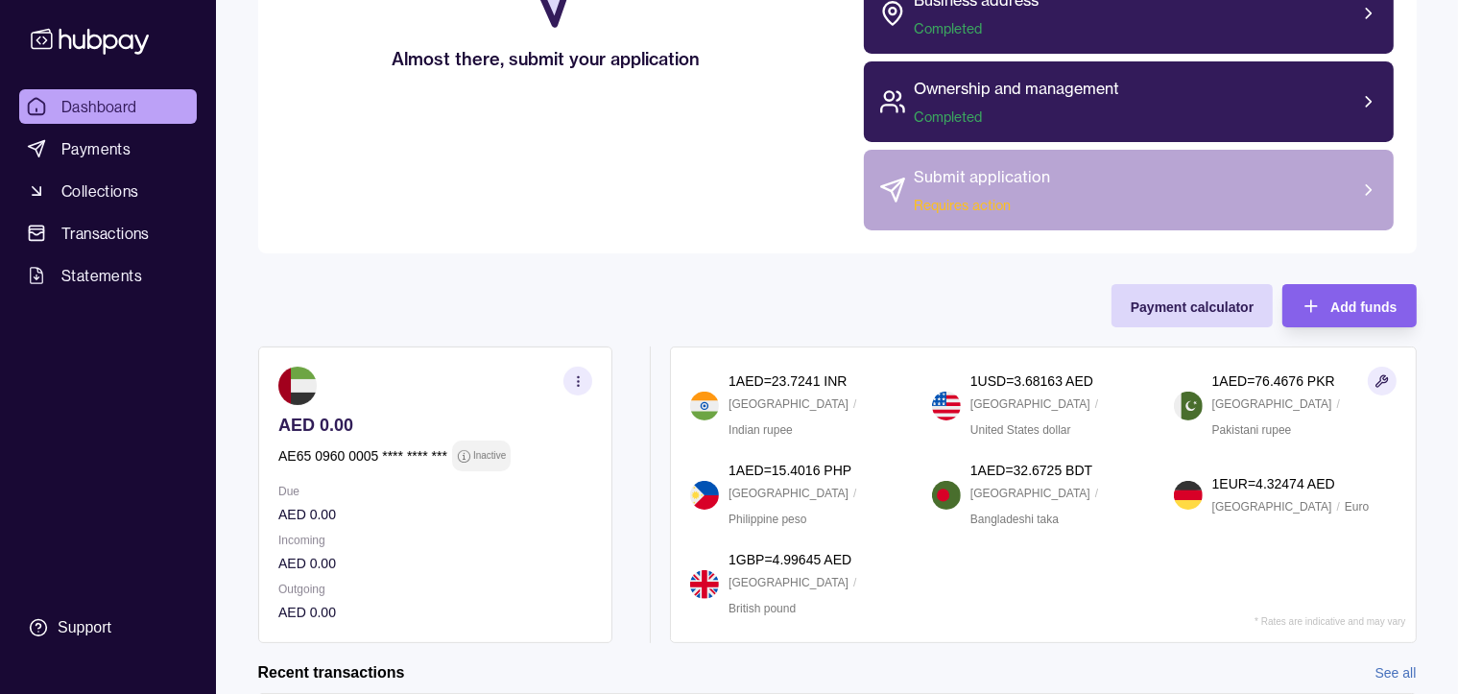
click at [987, 198] on span "Requires action" at bounding box center [982, 205] width 136 height 19
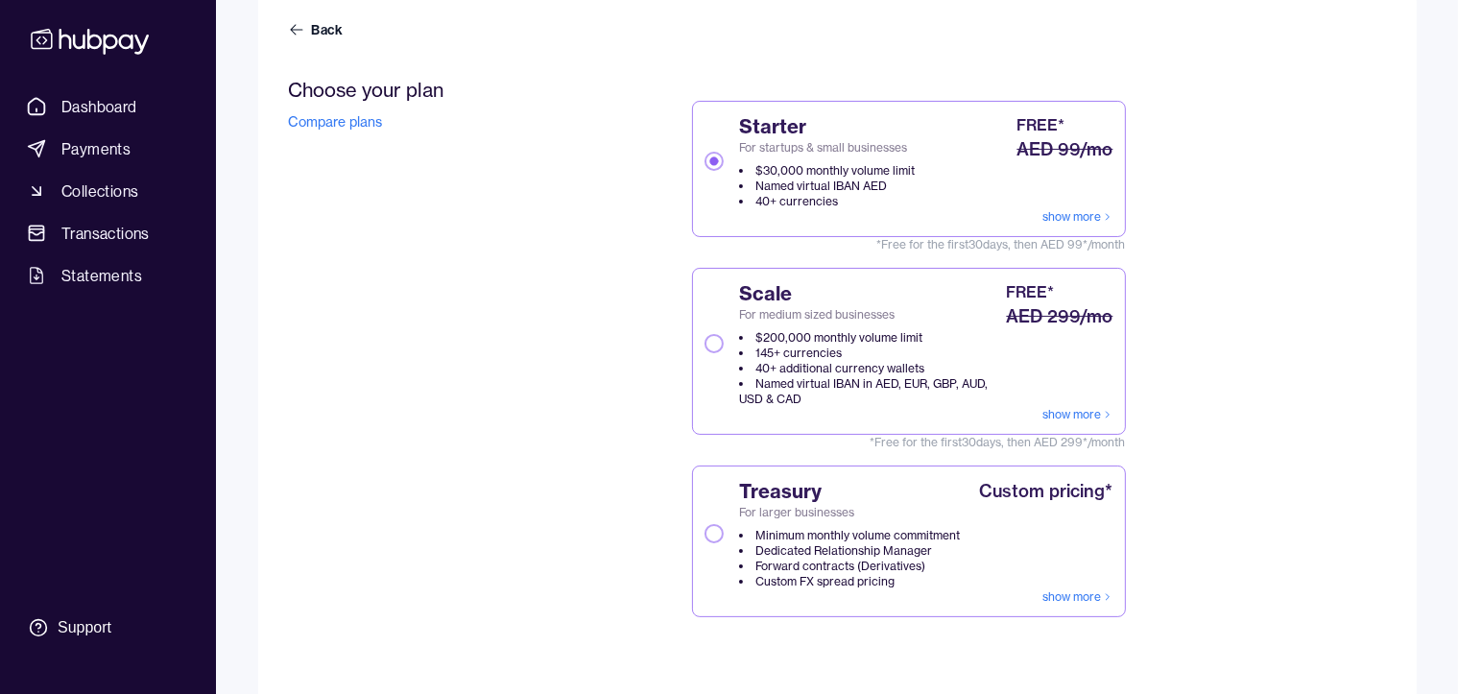
scroll to position [192, 0]
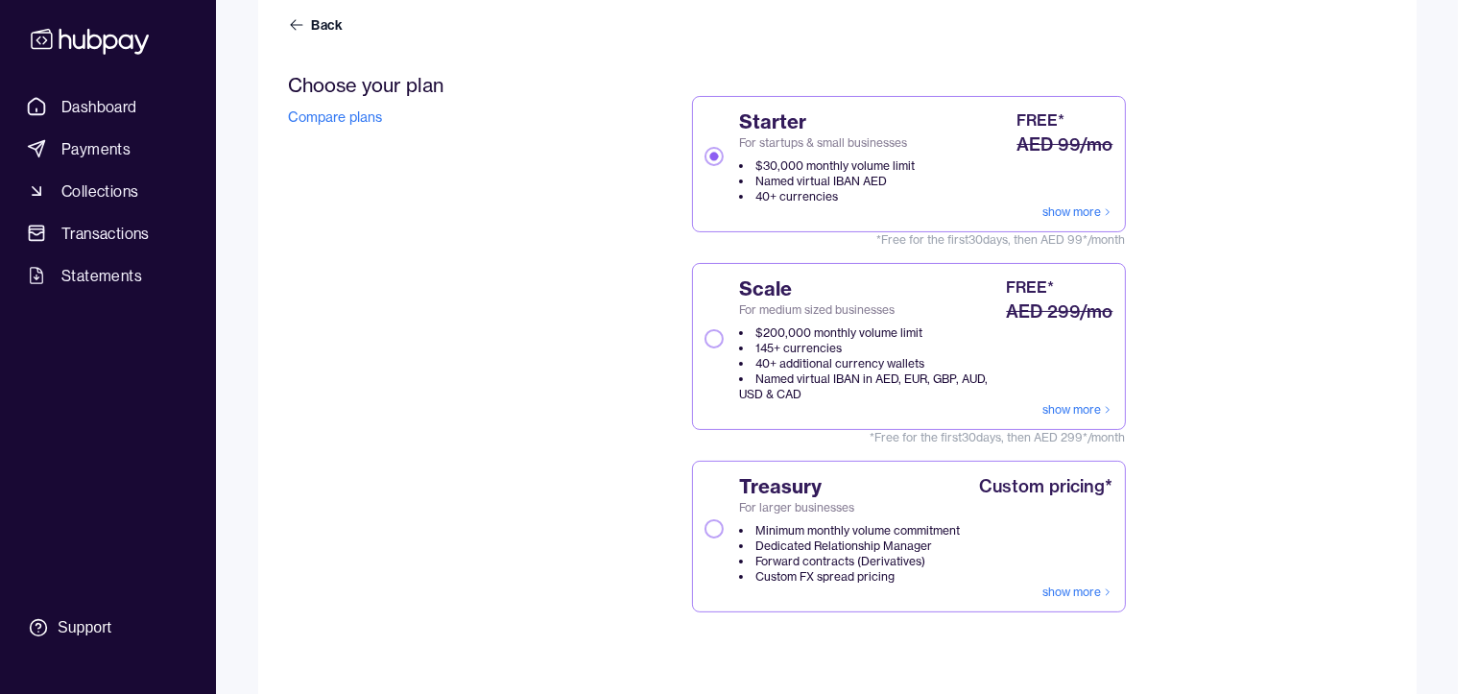
click at [710, 335] on button "Scale For medium sized businesses $200,000 monthly volume limit 145+ currencies…" at bounding box center [714, 338] width 19 height 19
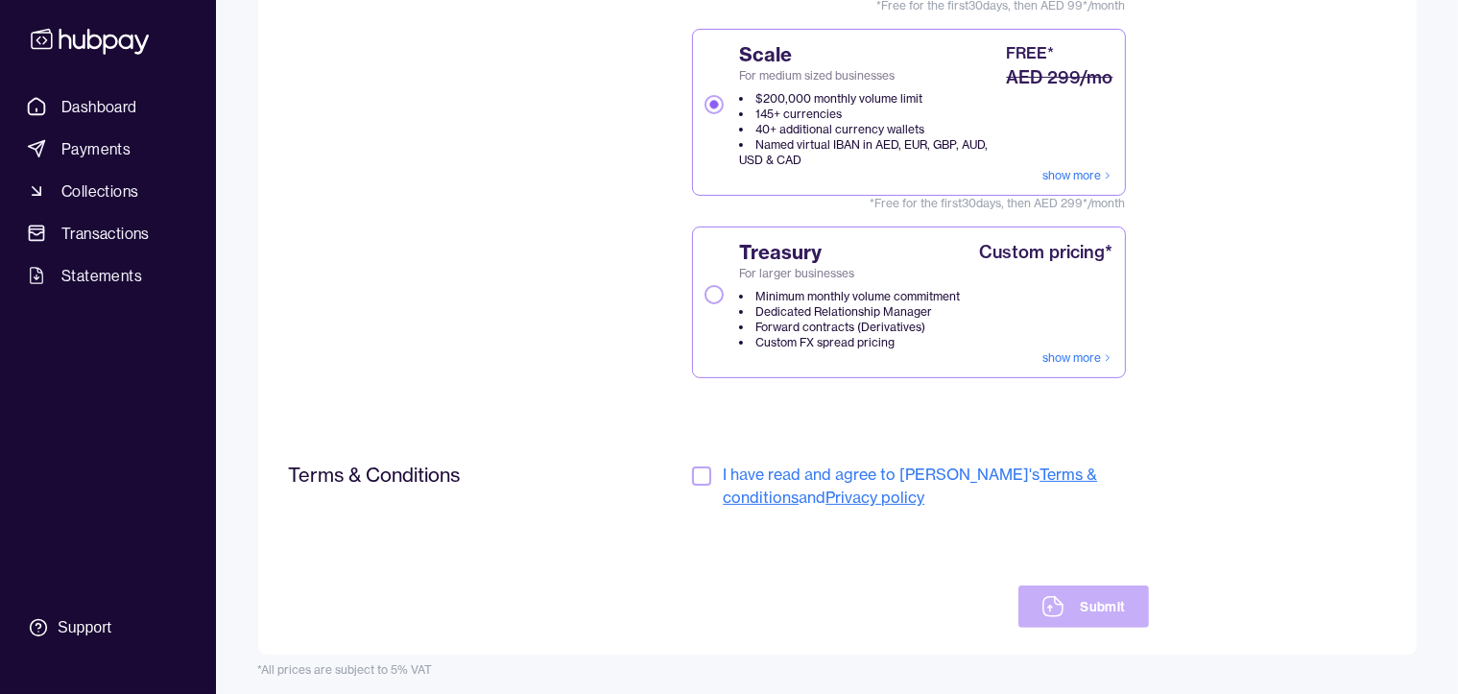
scroll to position [431, 0]
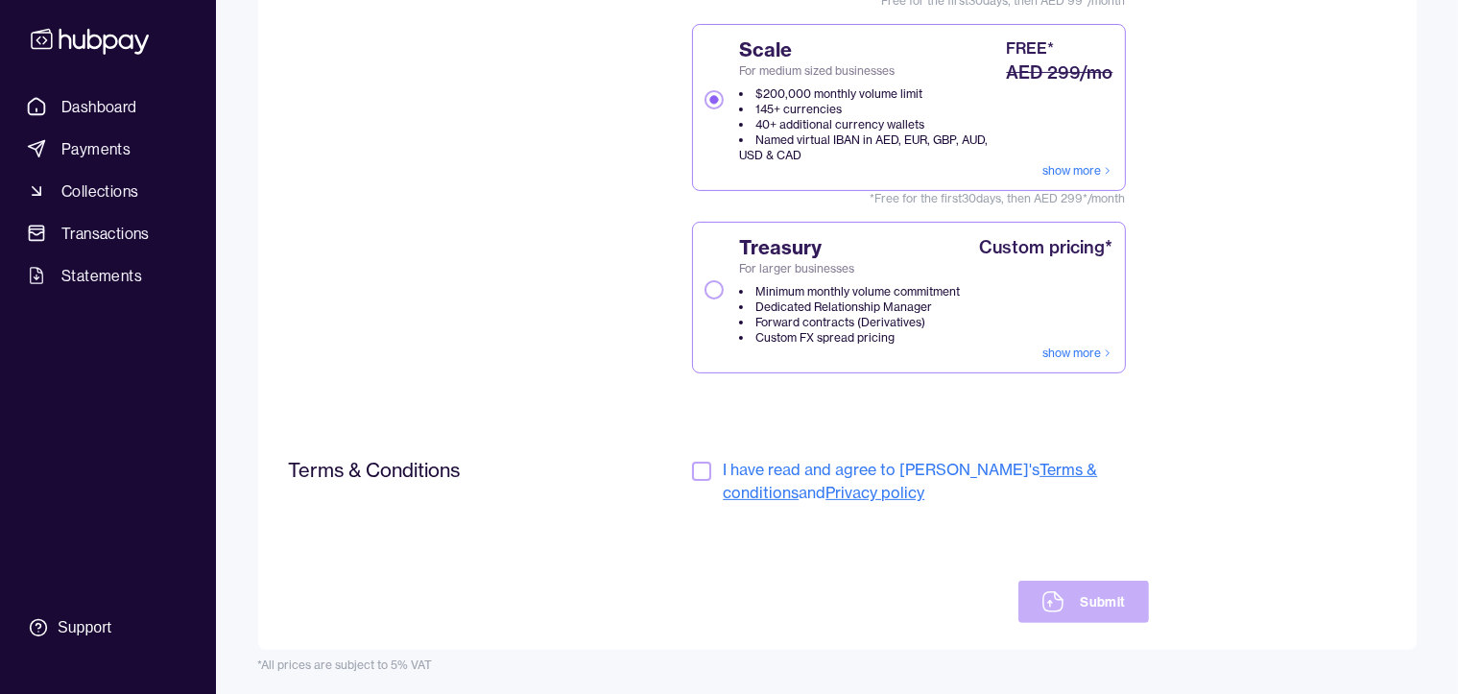
click at [701, 466] on button "button" at bounding box center [701, 471] width 19 height 19
click at [1105, 598] on button "Submit" at bounding box center [1084, 602] width 130 height 42
click at [1094, 596] on button "Submit" at bounding box center [1084, 602] width 130 height 42
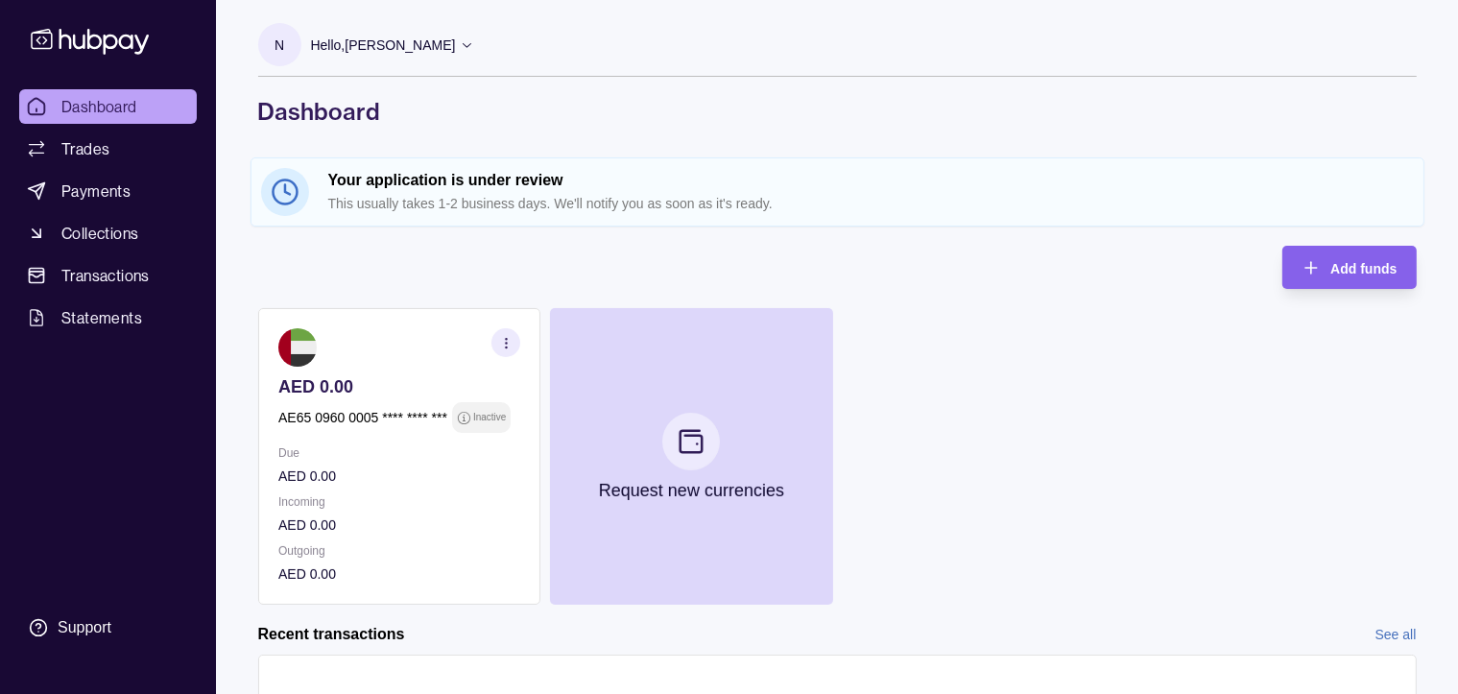
click at [513, 340] on icon "button" at bounding box center [505, 343] width 14 height 14
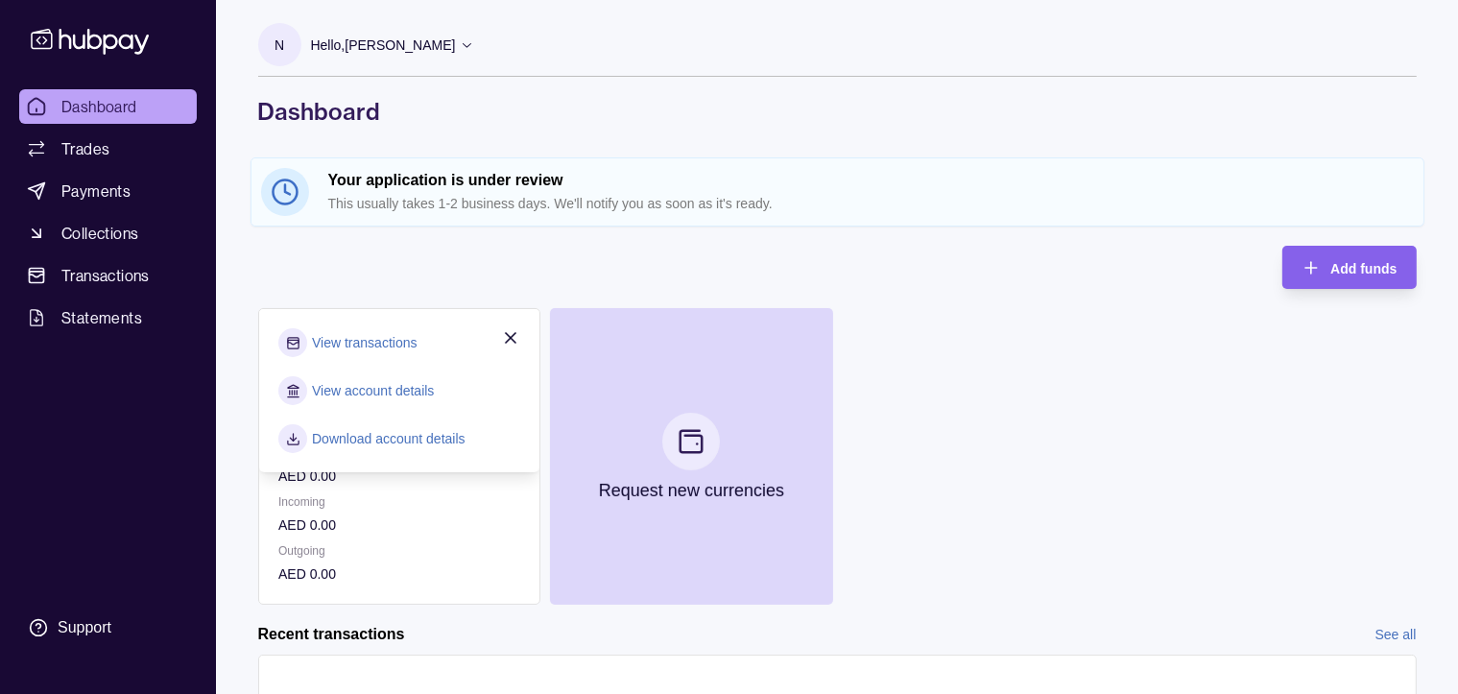
click at [412, 388] on link "View account details" at bounding box center [373, 390] width 122 height 21
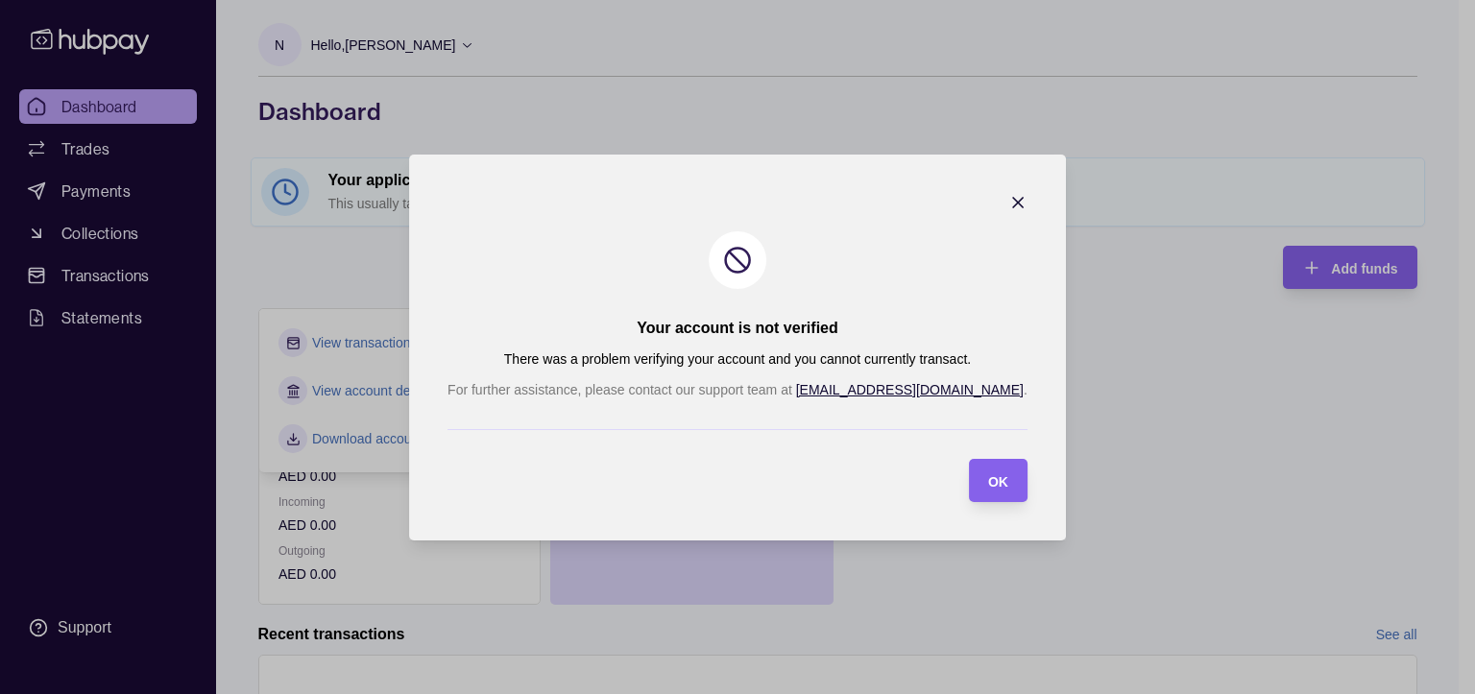
click at [1013, 202] on icon "button" at bounding box center [1018, 203] width 10 height 10
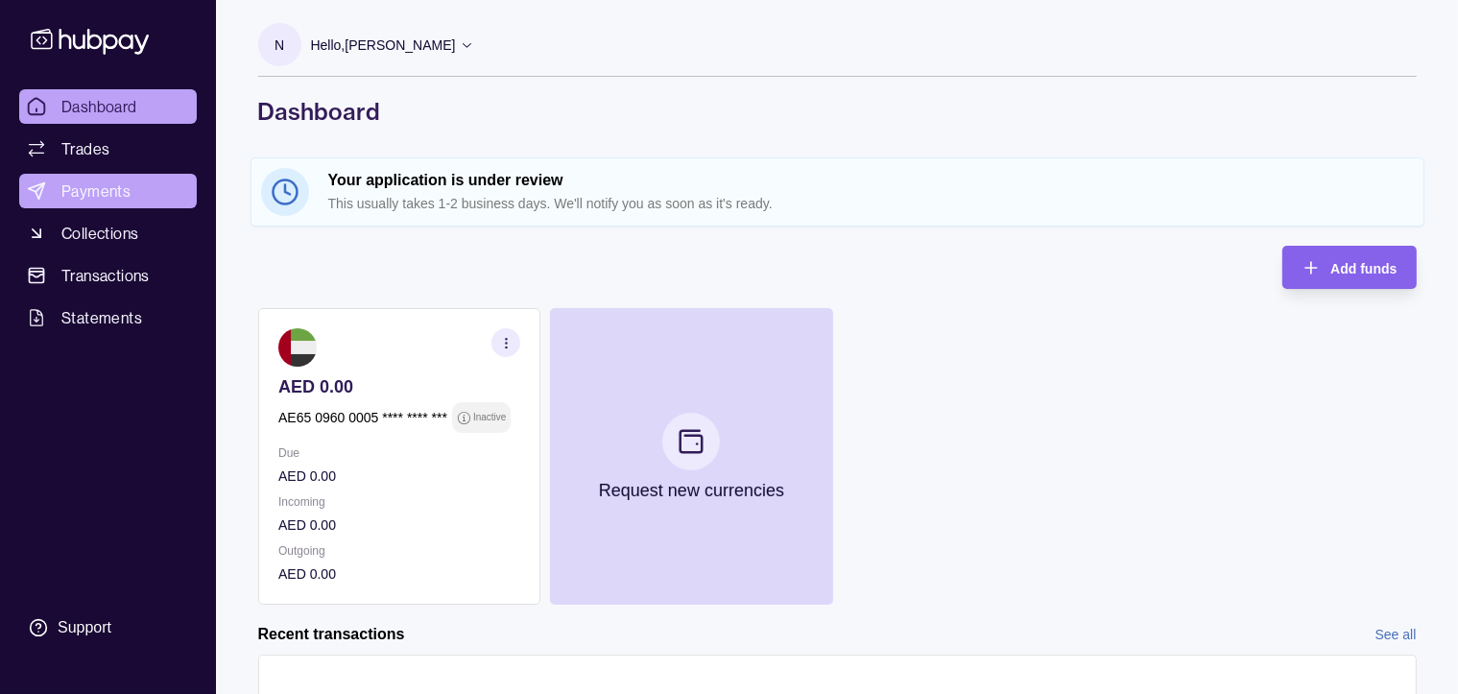
click at [84, 195] on span "Payments" at bounding box center [95, 191] width 69 height 23
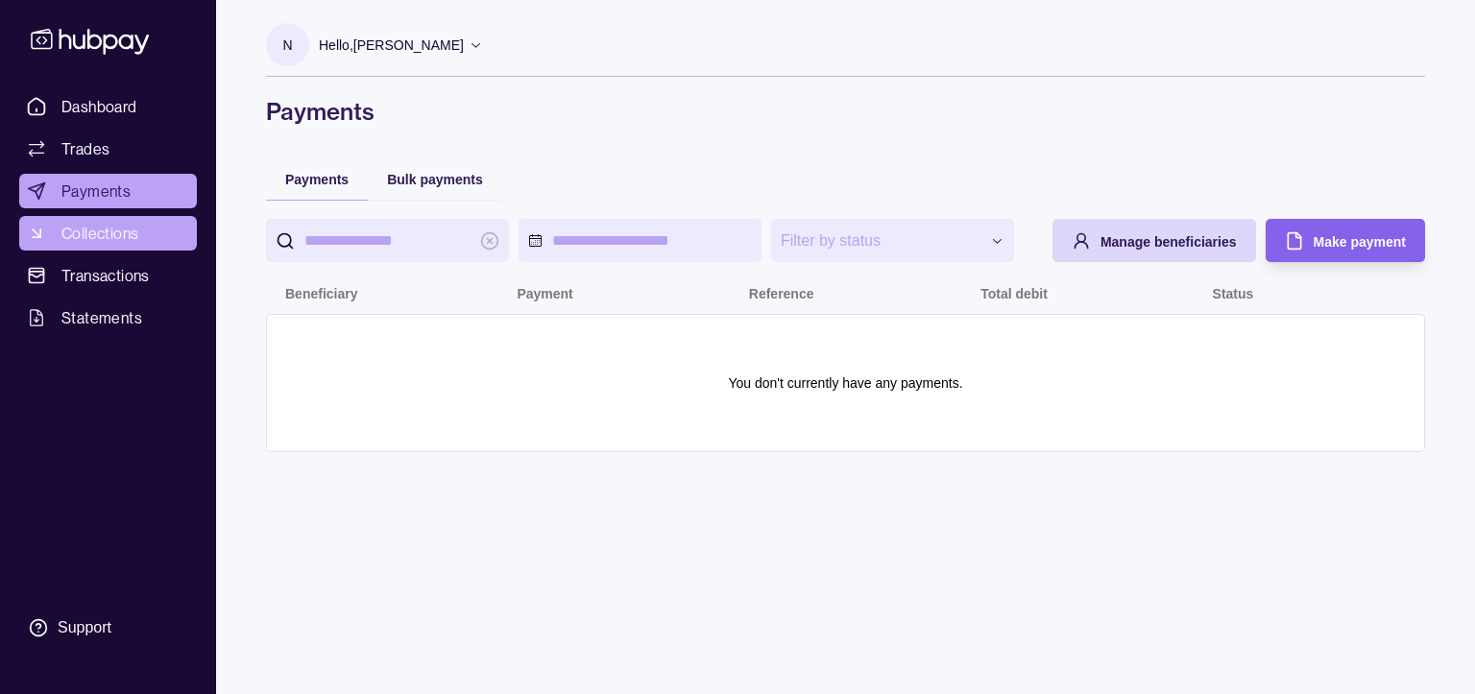
click at [118, 236] on span "Collections" at bounding box center [99, 233] width 77 height 23
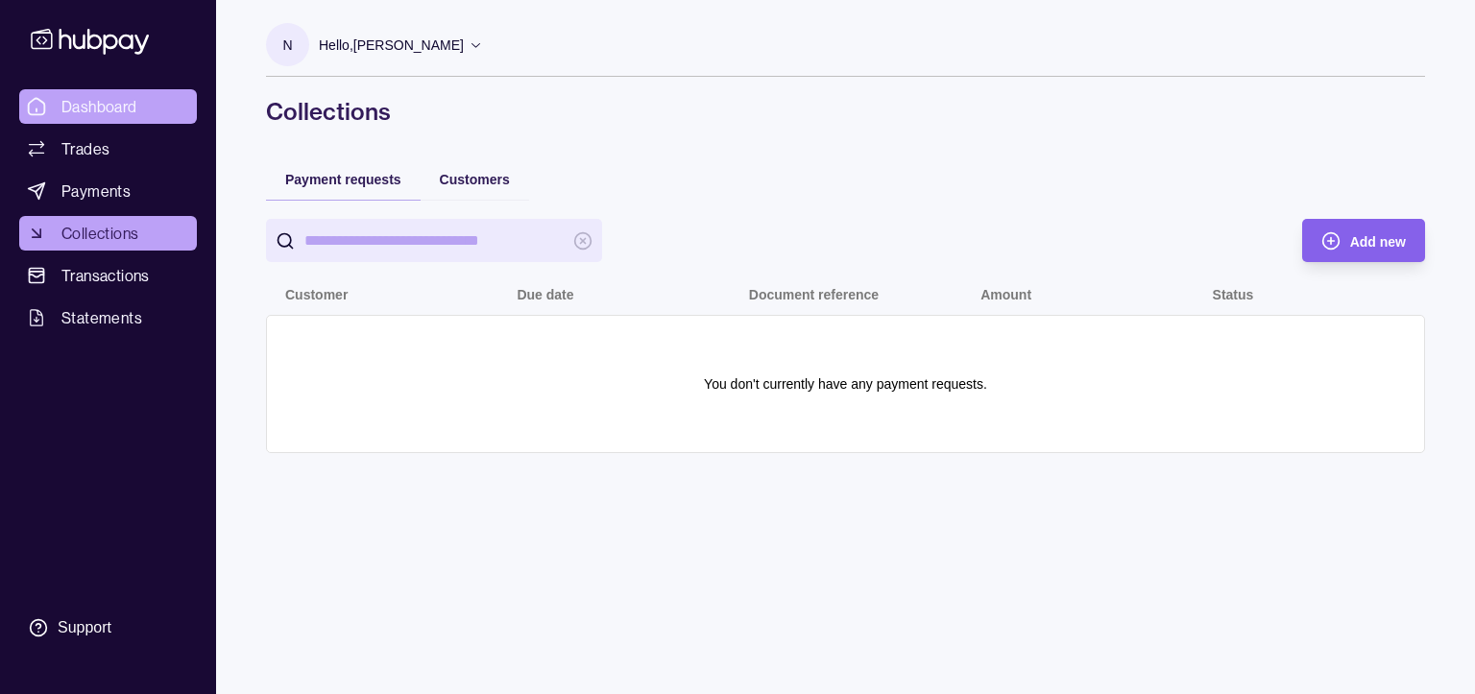
click at [88, 100] on span "Dashboard" at bounding box center [99, 106] width 76 height 23
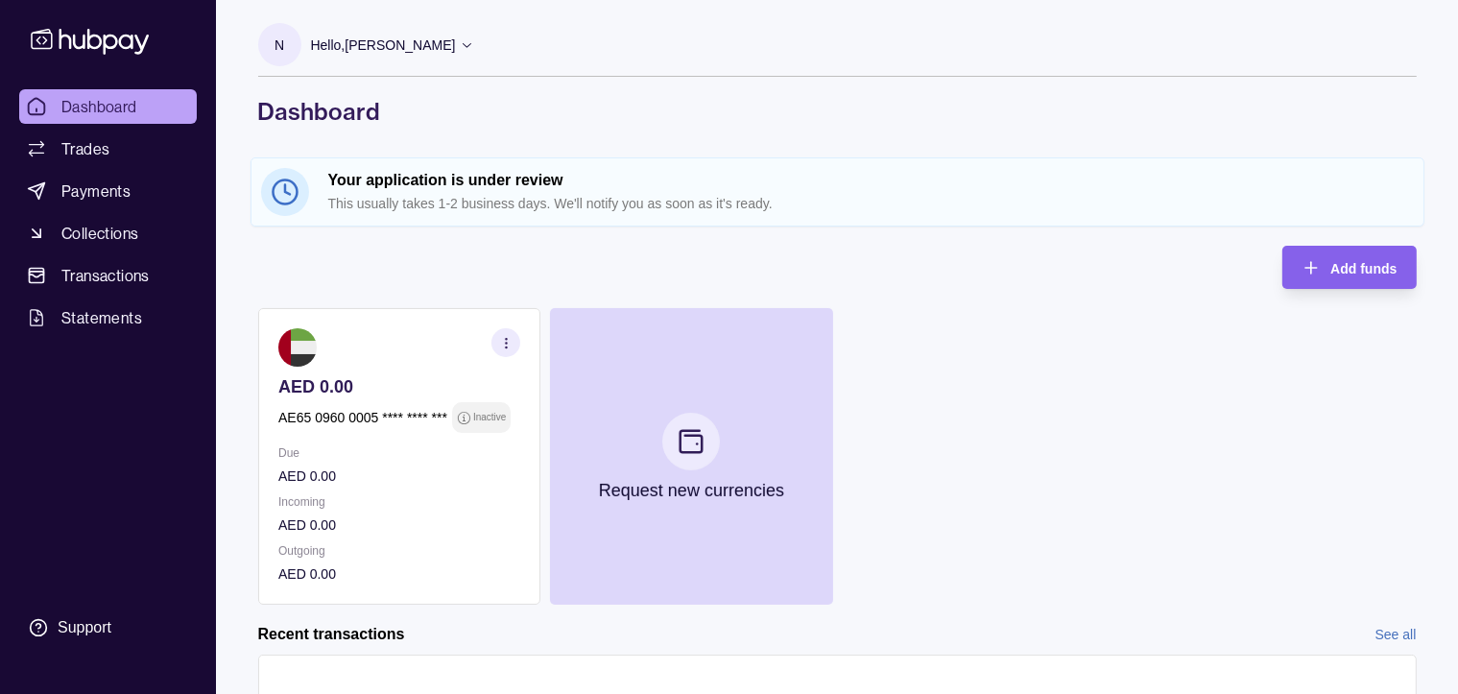
click at [474, 44] on icon at bounding box center [467, 44] width 14 height 14
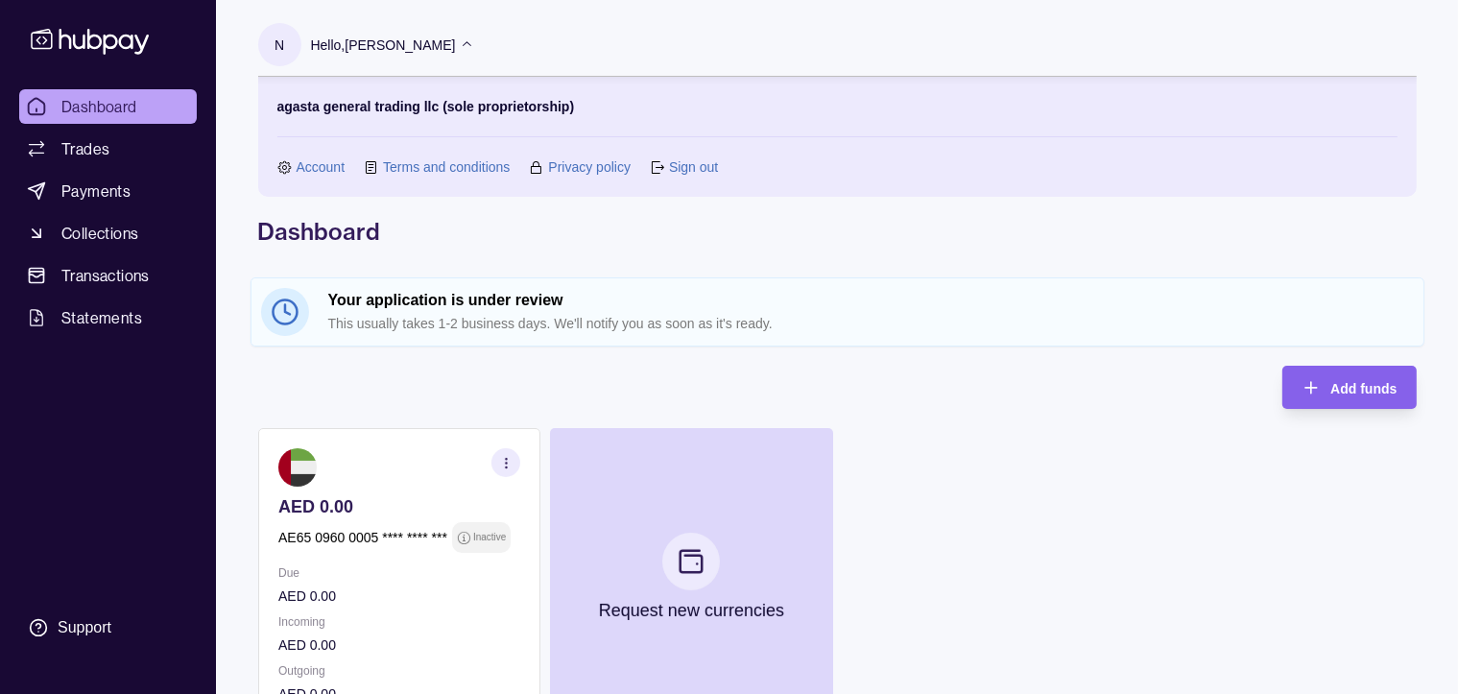
click at [298, 163] on link "Account" at bounding box center [321, 166] width 49 height 21
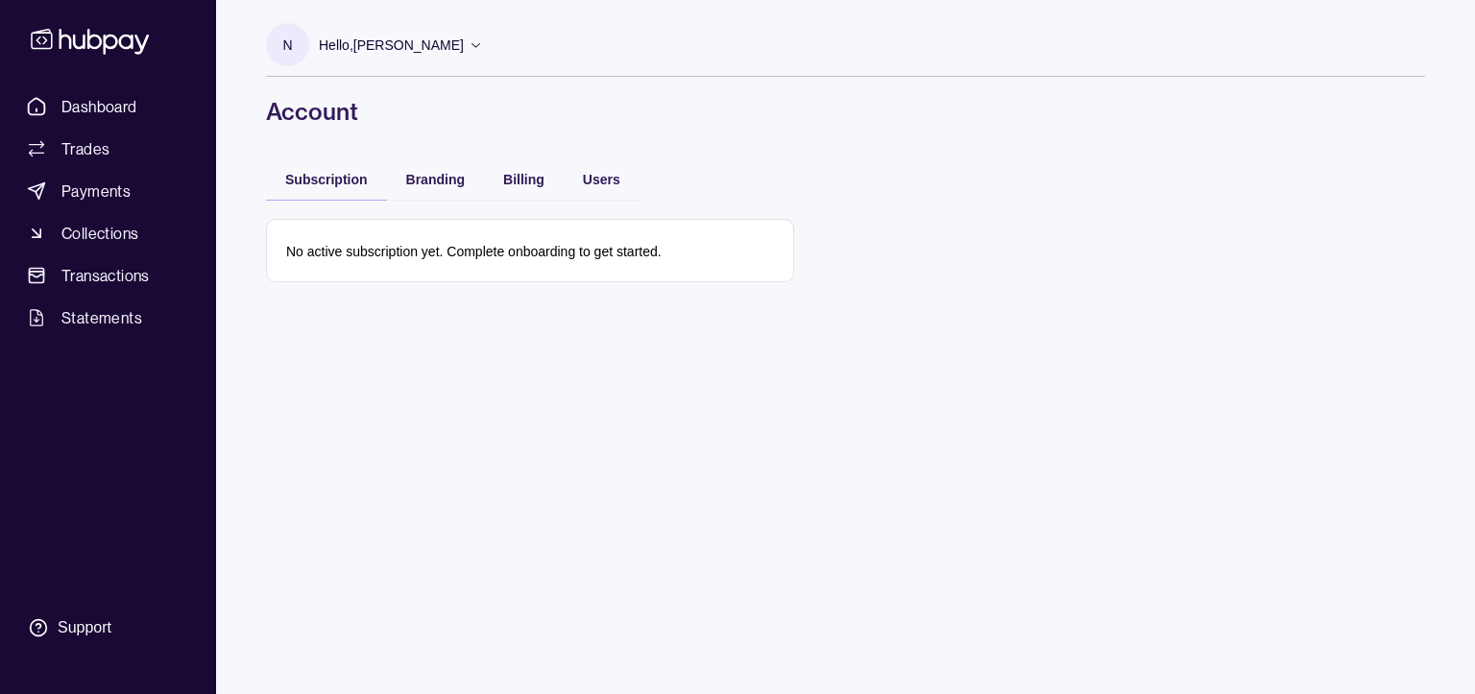
click at [443, 44] on p "Hello, [PERSON_NAME]" at bounding box center [391, 45] width 145 height 21
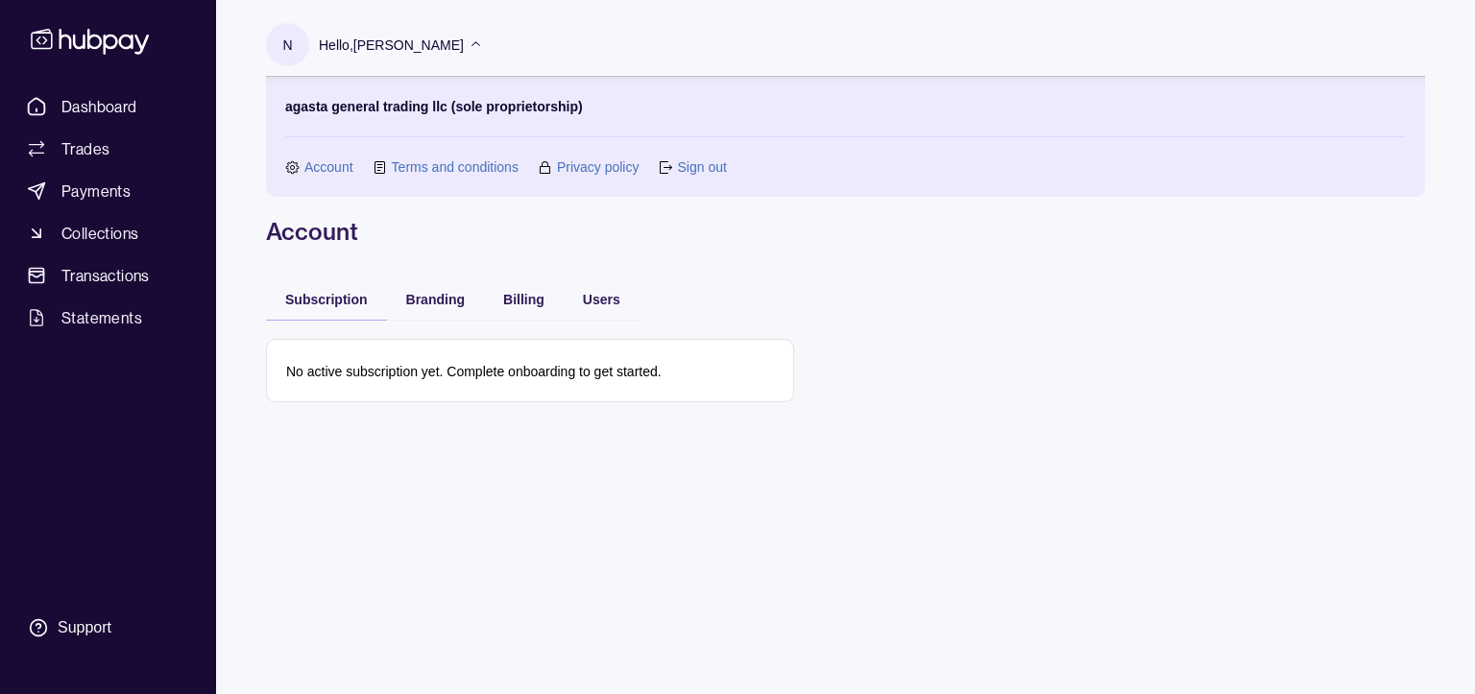
click at [702, 160] on link "Sign out" at bounding box center [701, 166] width 49 height 21
